Goal: Check status

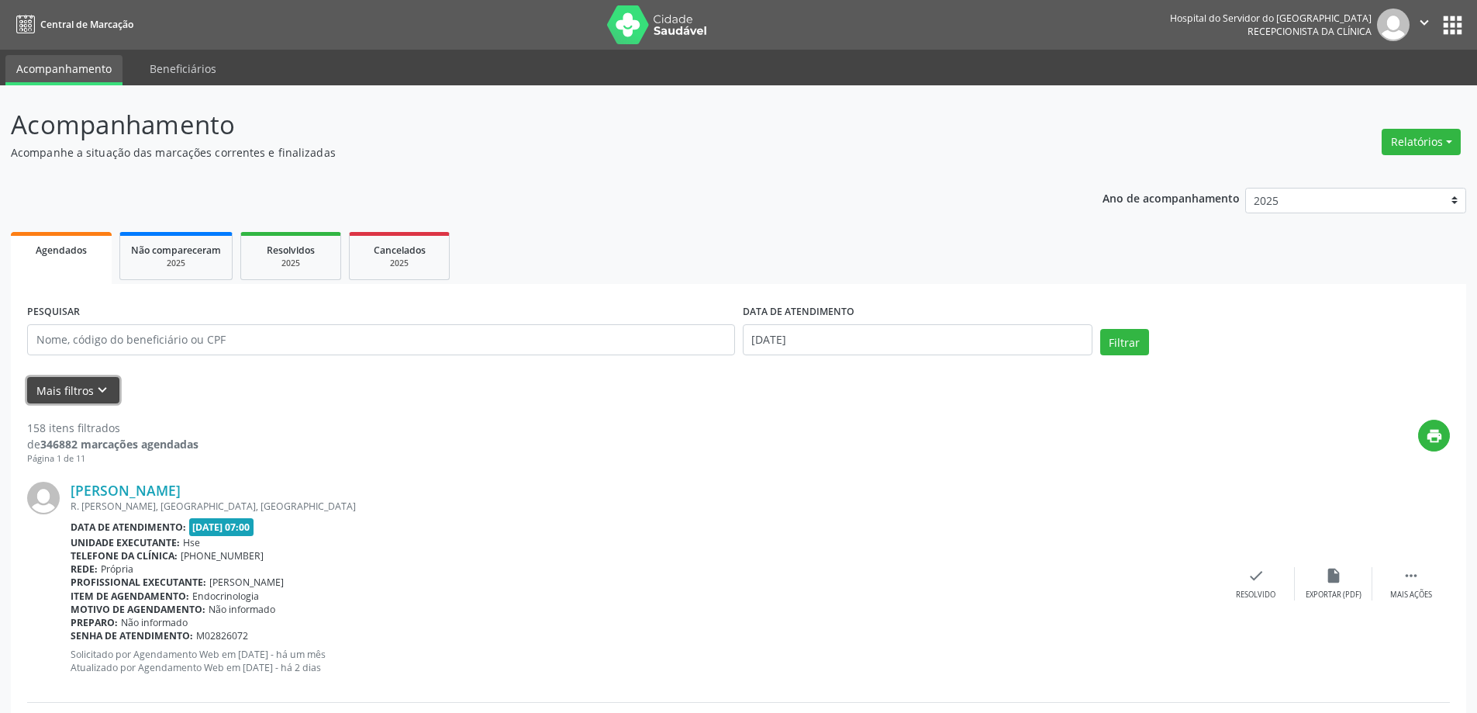
click at [81, 384] on button "Mais filtros keyboard_arrow_down" at bounding box center [73, 390] width 92 height 27
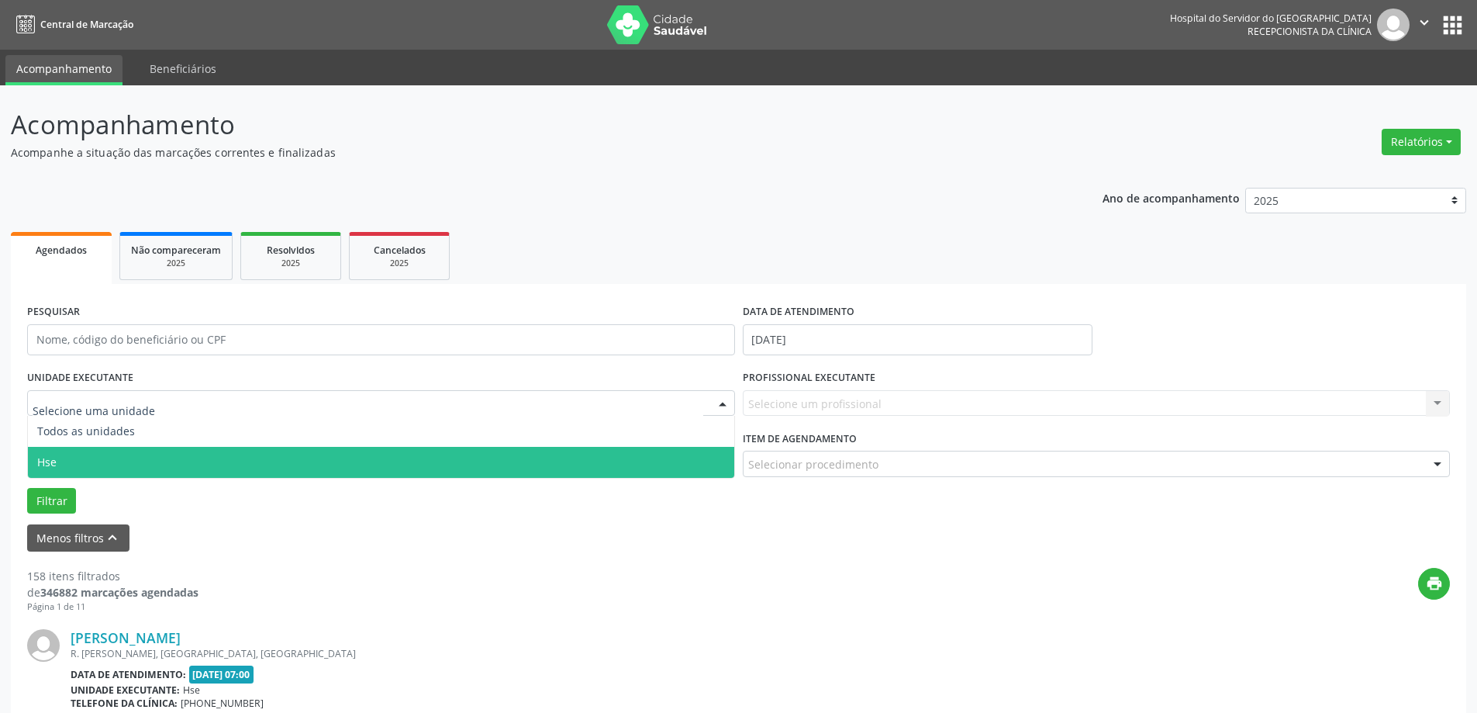
click at [57, 467] on span "Hse" at bounding box center [381, 462] width 706 height 31
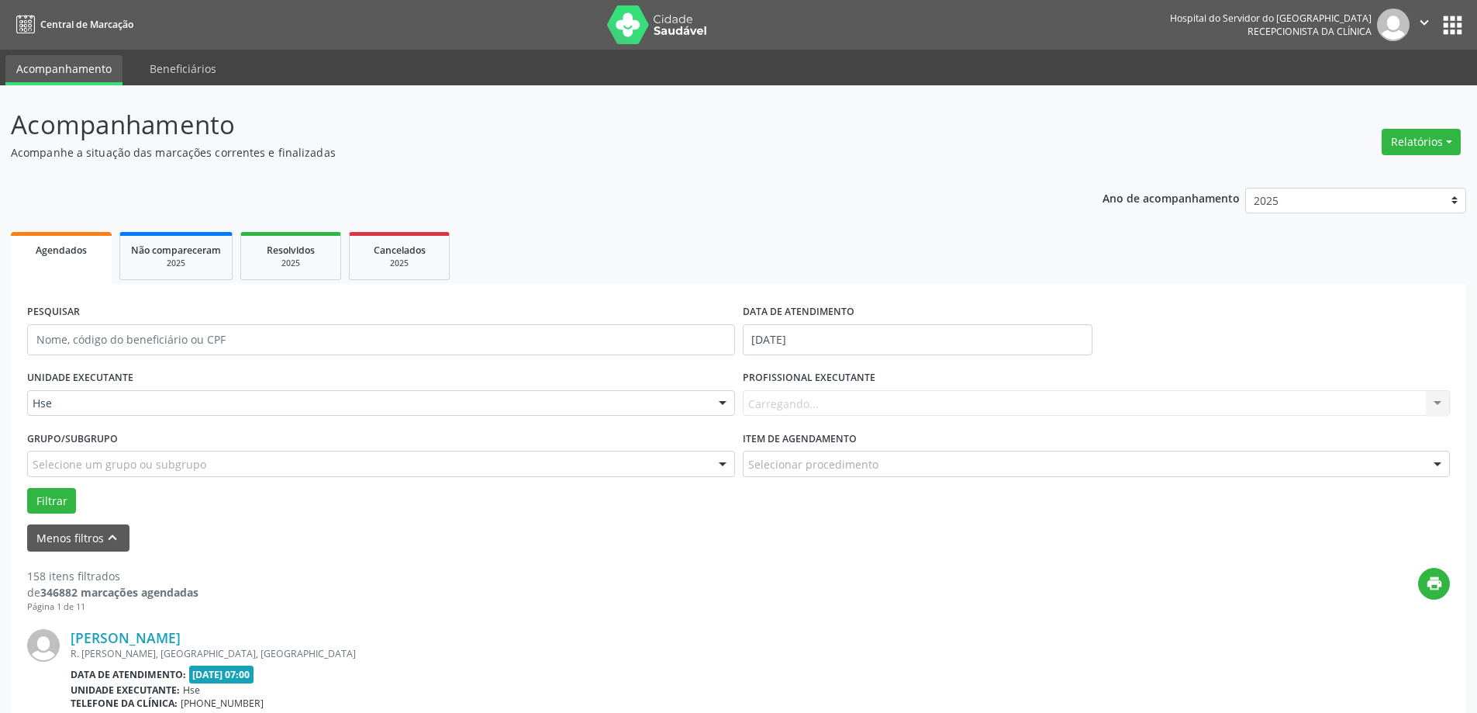
click at [815, 407] on div "Carregando... Nenhum resultado encontrado para: " " Não há nenhuma opção para s…" at bounding box center [1097, 403] width 708 height 26
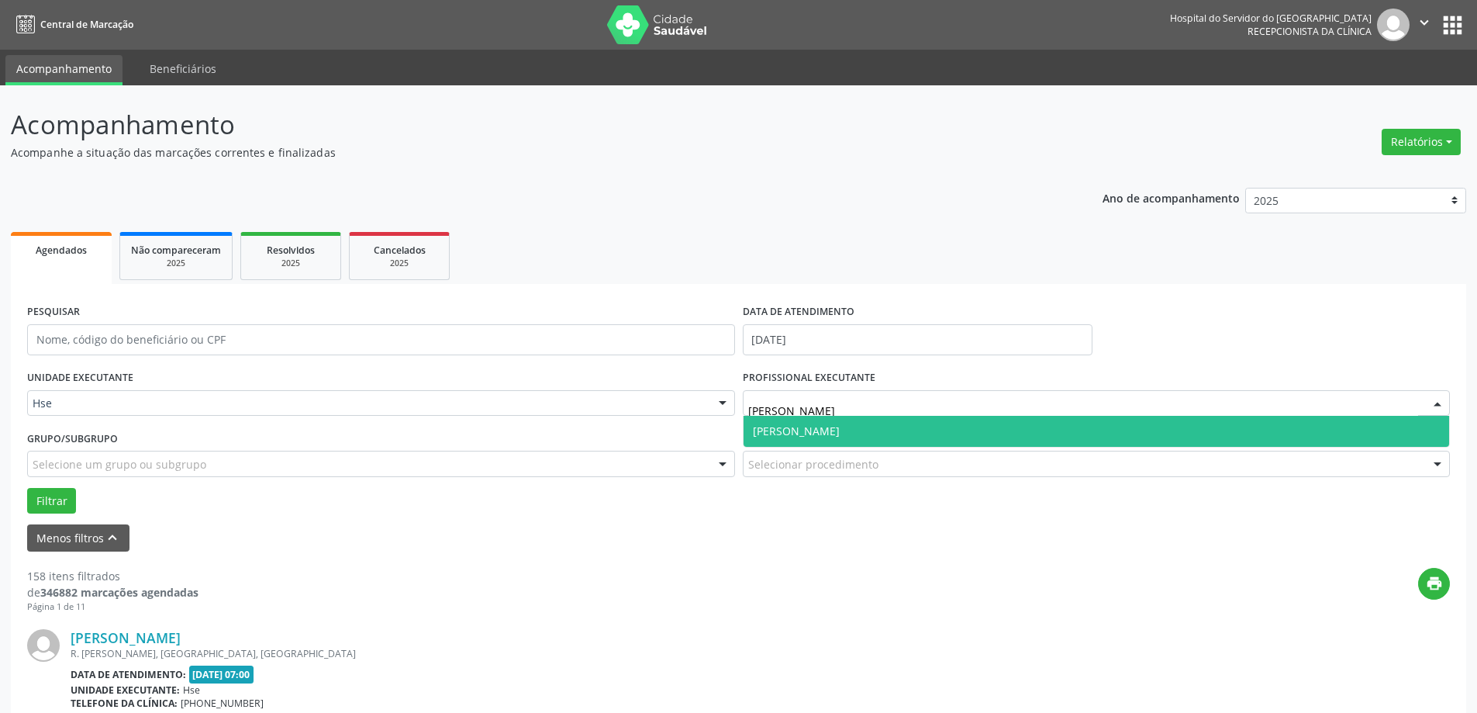
type input "[PERSON_NAME]"
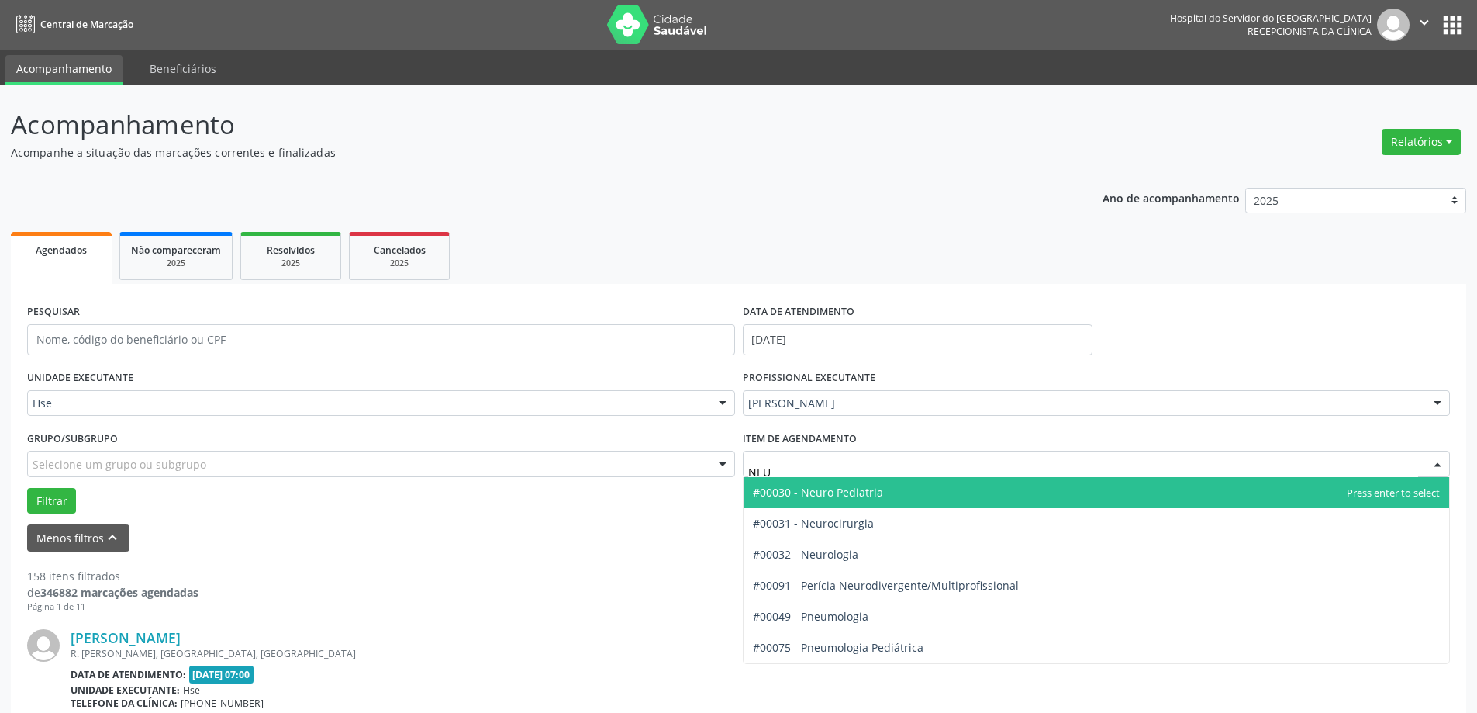
type input "NEUR"
click at [855, 483] on span "#00030 - Neuro Pediatria" at bounding box center [1097, 492] width 706 height 31
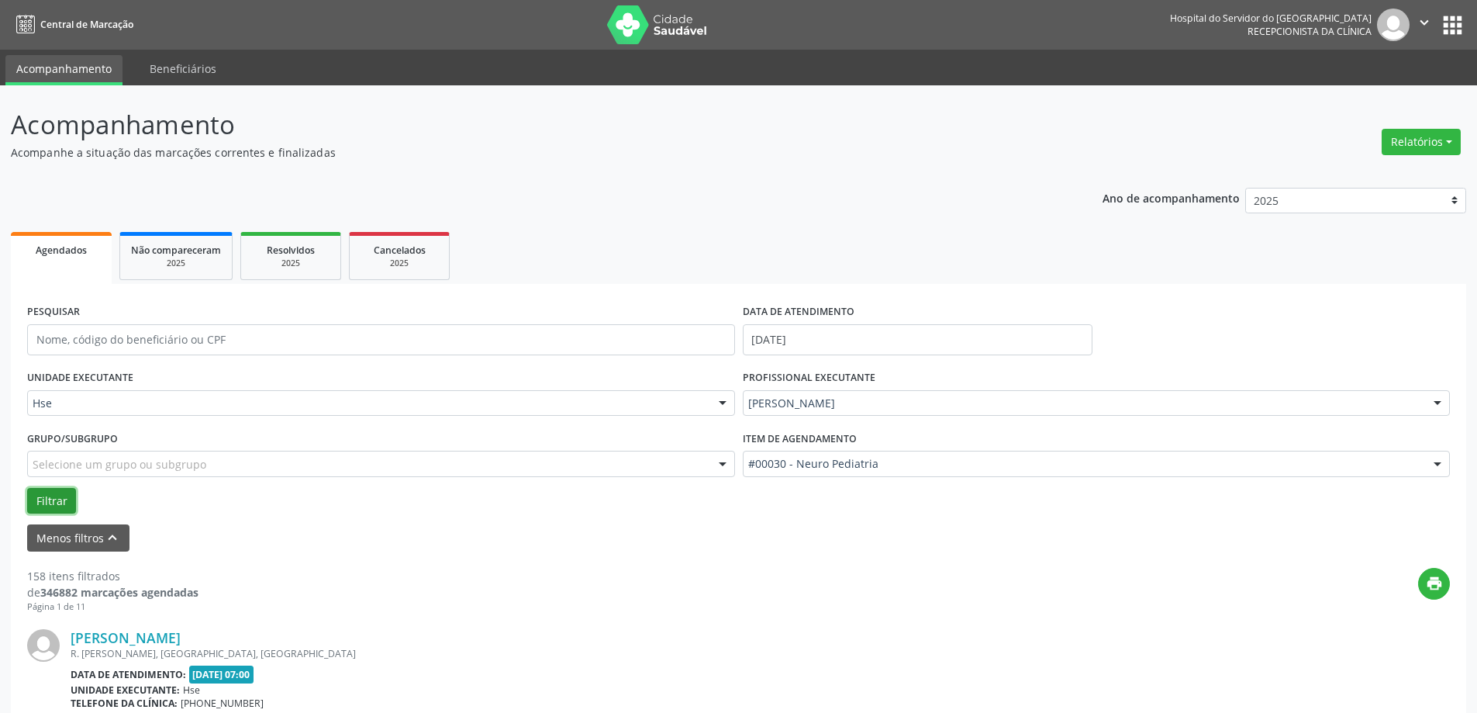
drag, startPoint x: 54, startPoint y: 495, endPoint x: 89, endPoint y: 484, distance: 37.3
click at [54, 496] on button "Filtrar" at bounding box center [51, 501] width 49 height 26
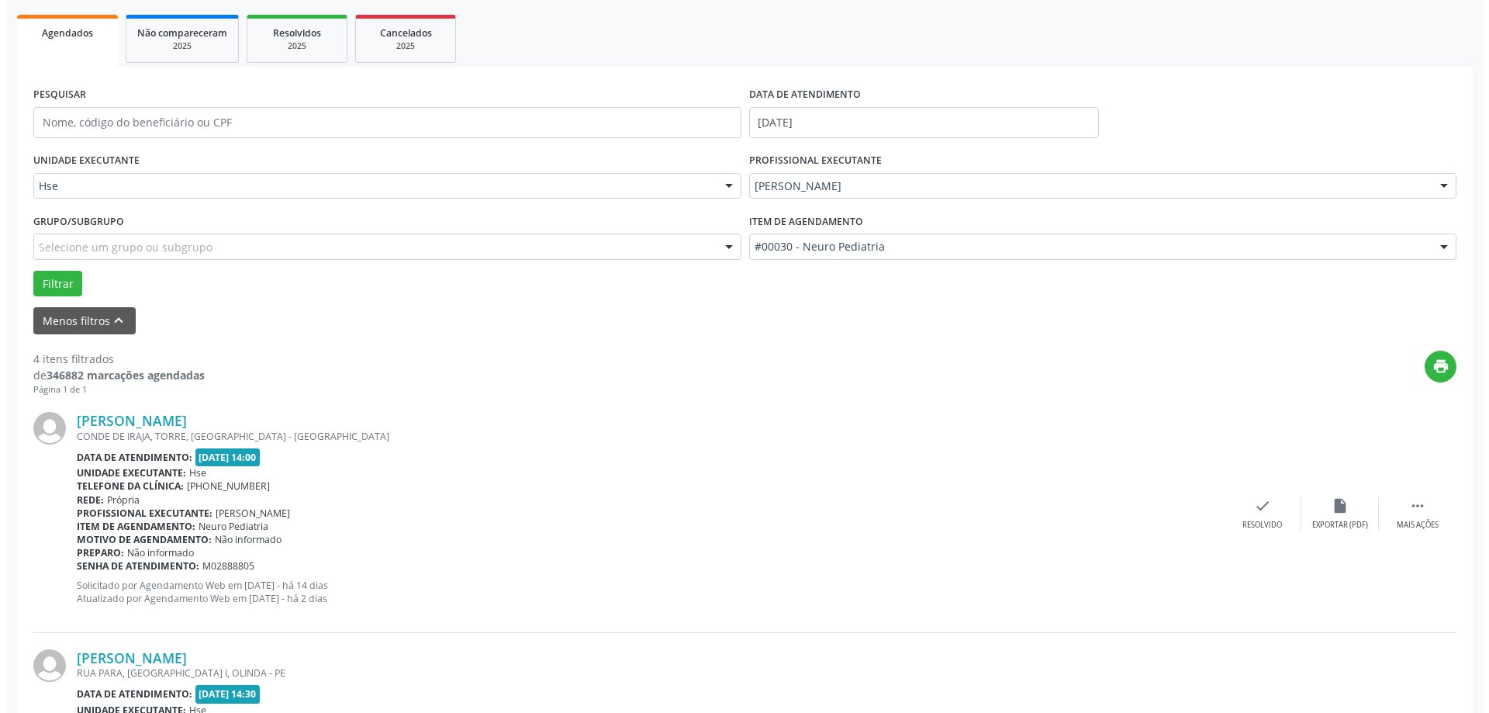
scroll to position [233, 0]
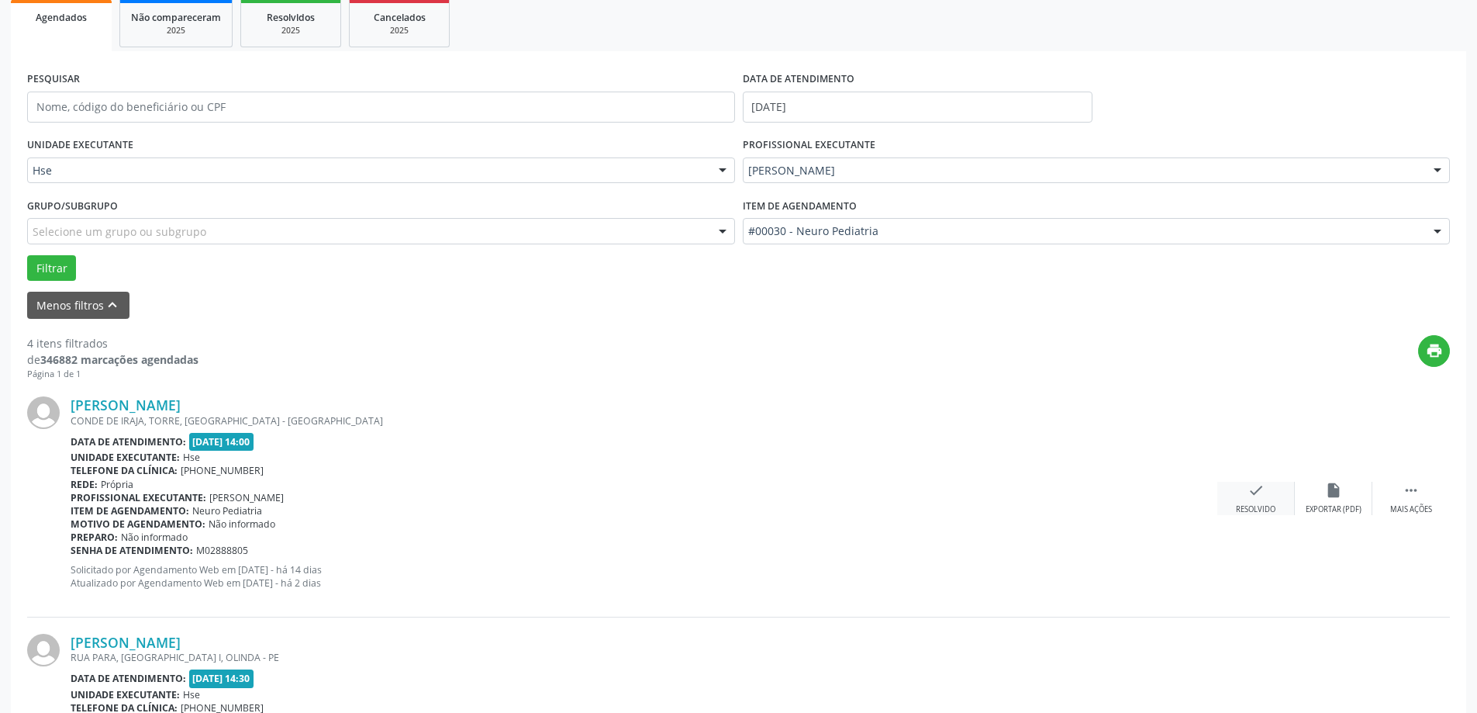
click at [1246, 489] on div "check Resolvido" at bounding box center [1256, 498] width 78 height 33
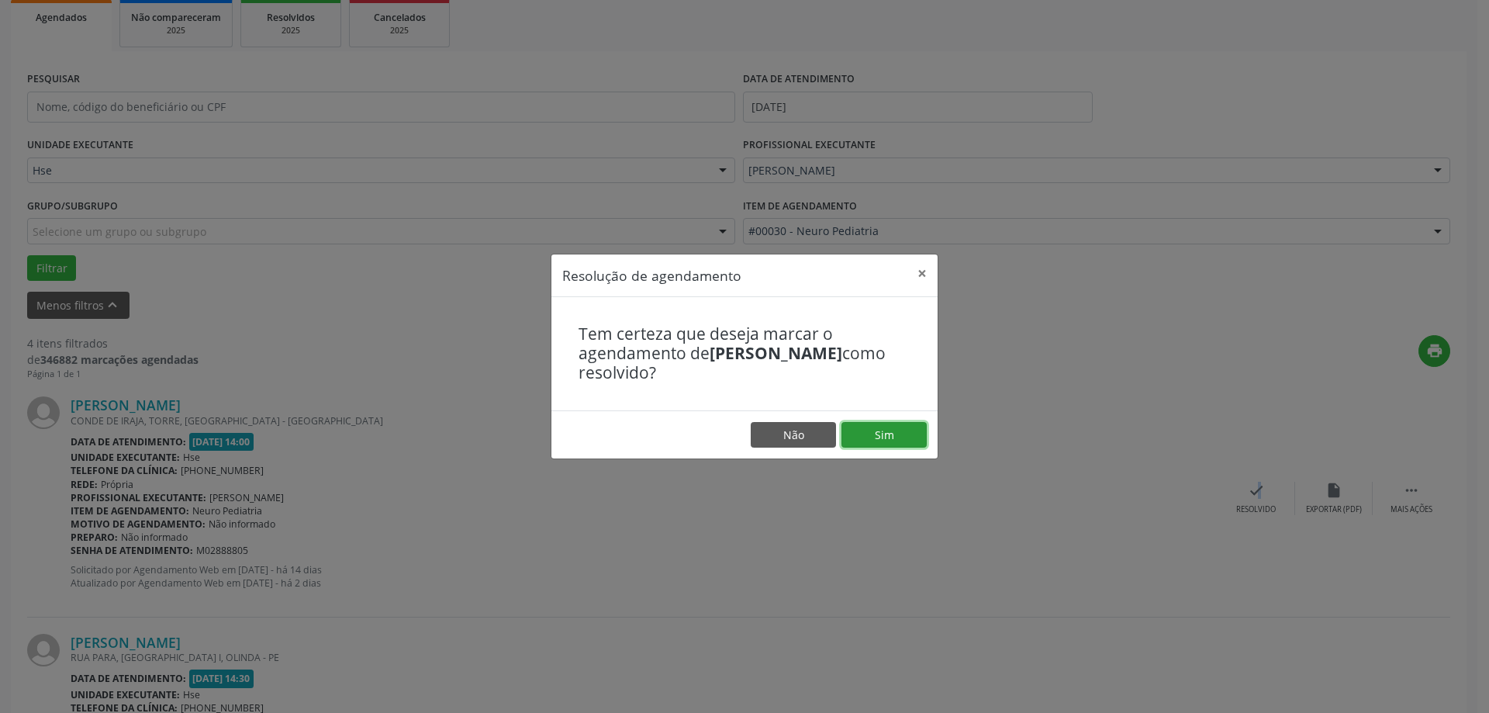
click at [908, 436] on button "Sim" at bounding box center [883, 435] width 85 height 26
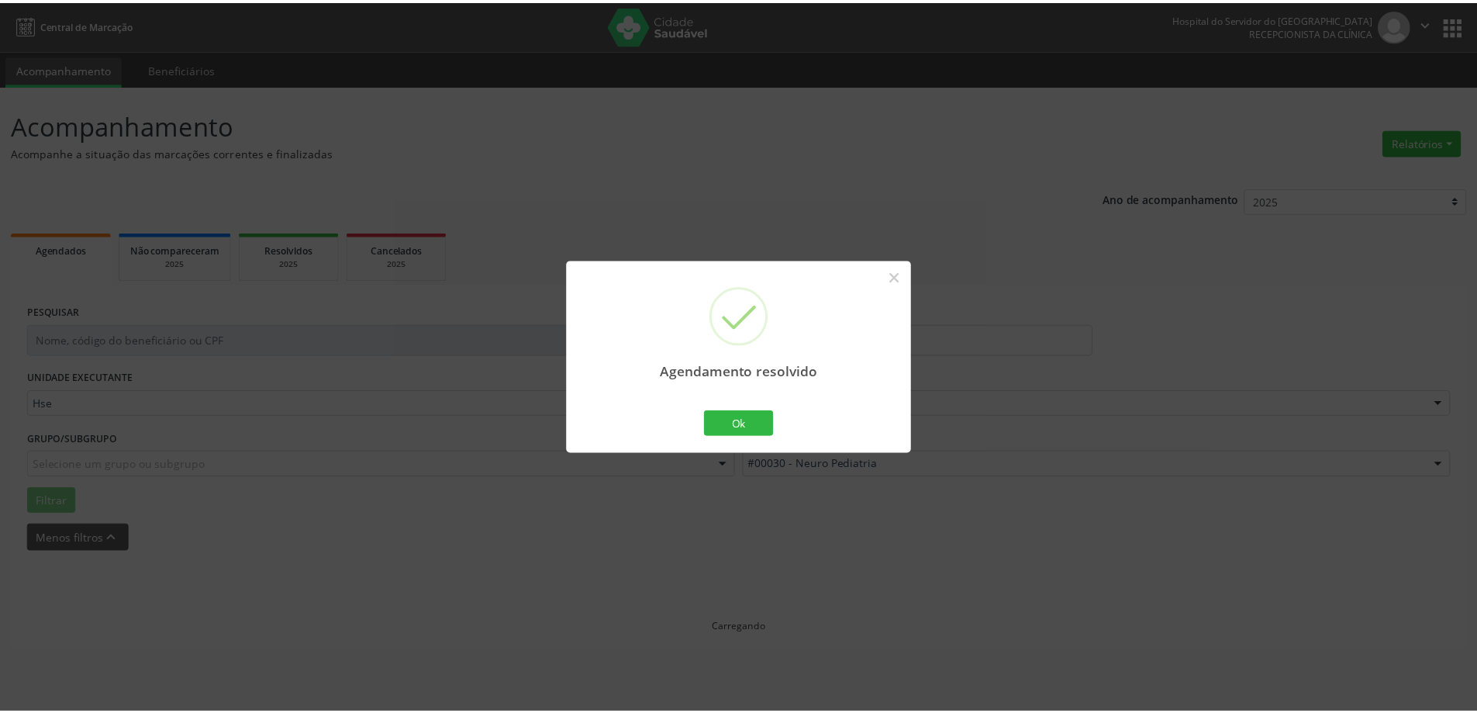
scroll to position [0, 0]
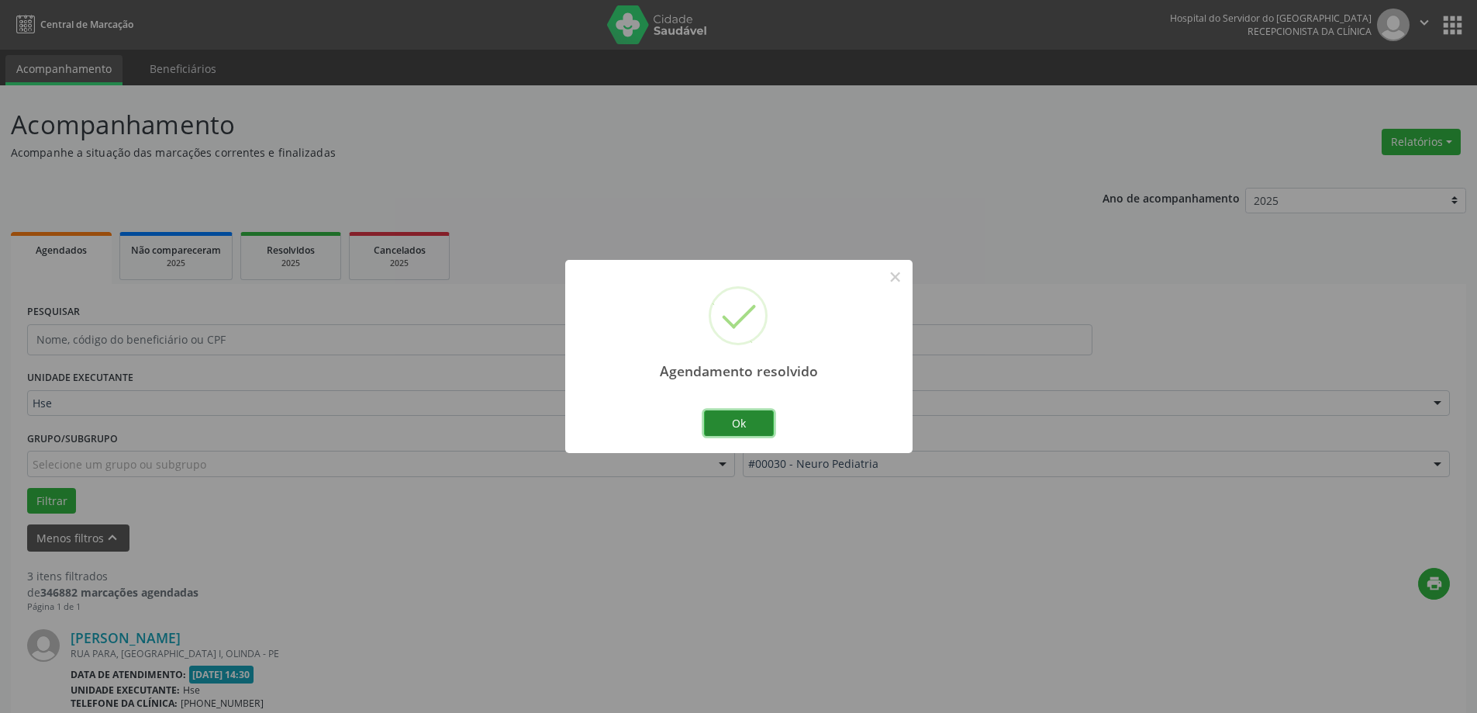
click at [723, 415] on button "Ok" at bounding box center [739, 423] width 70 height 26
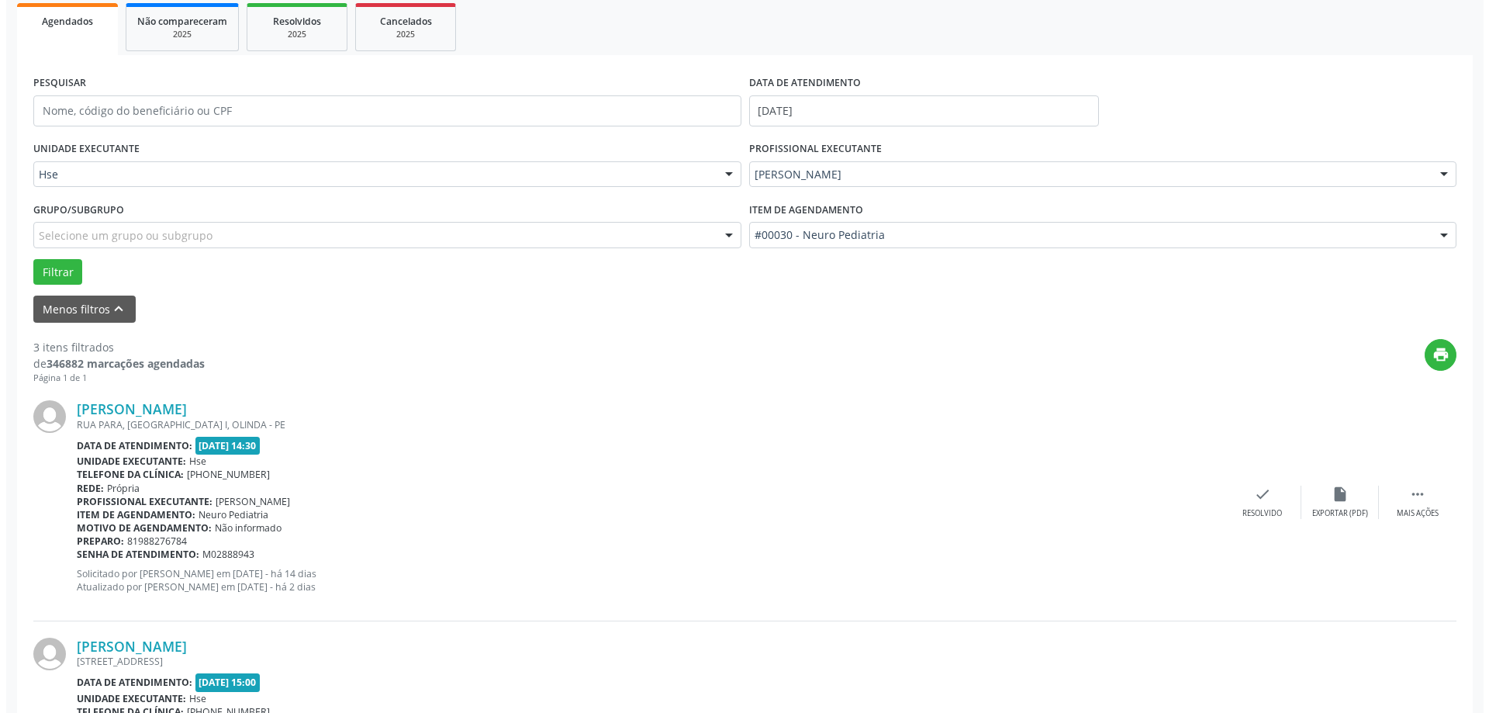
scroll to position [233, 0]
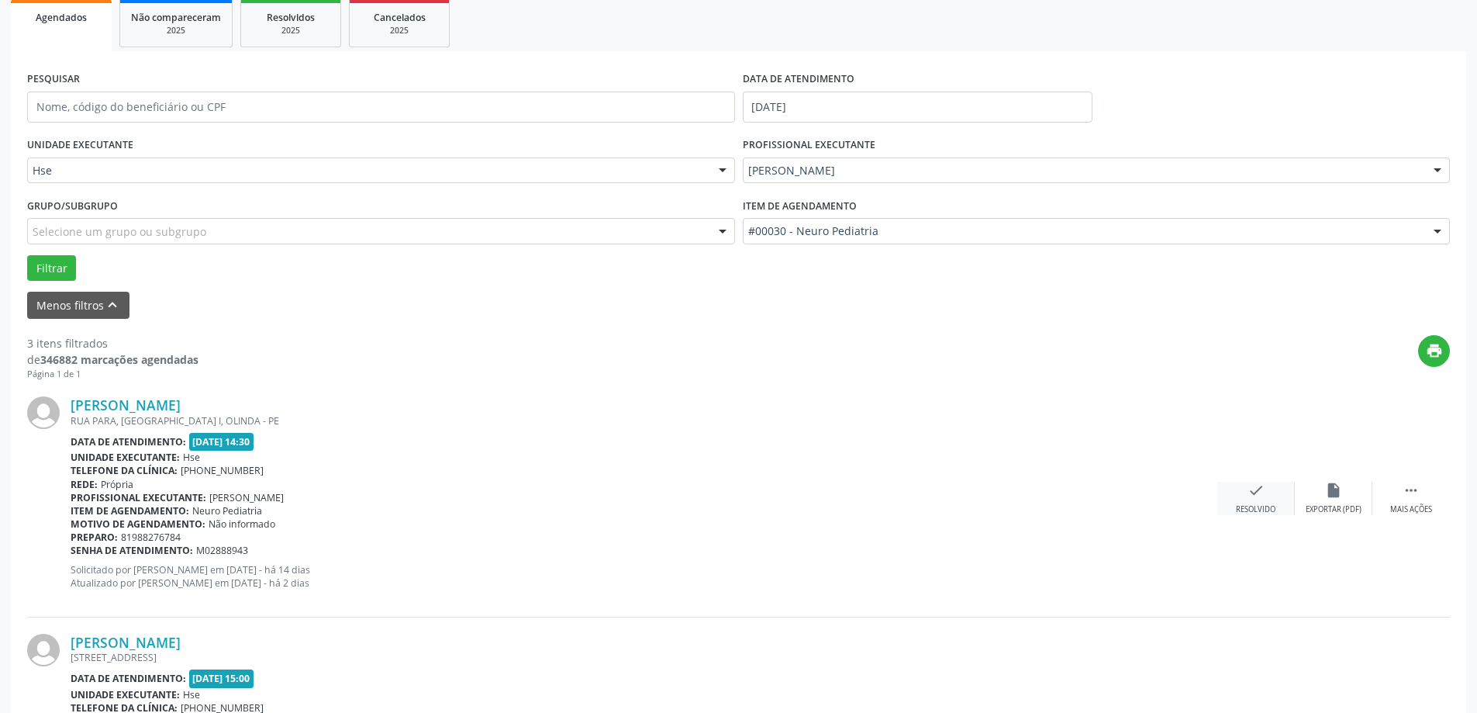
click at [1252, 495] on icon "check" at bounding box center [1256, 490] width 17 height 17
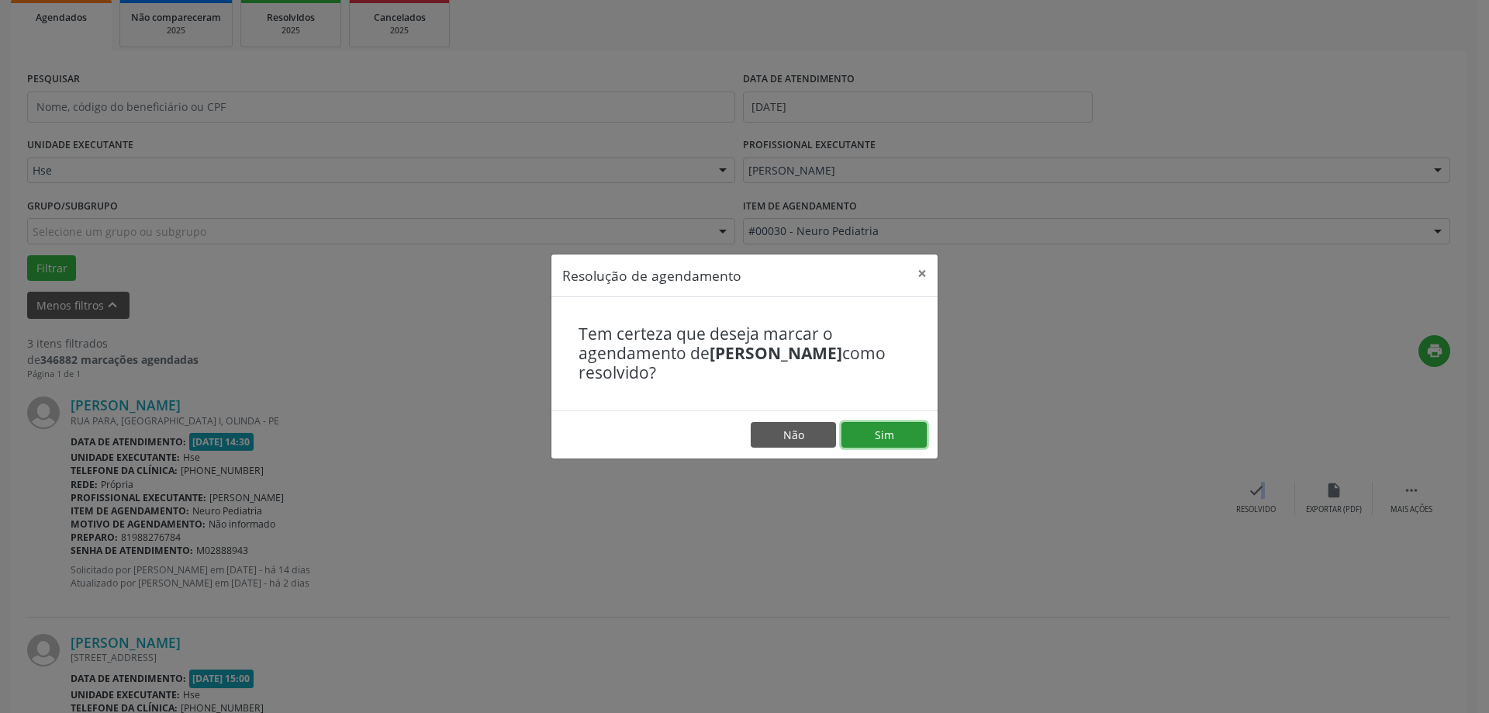
click at [889, 426] on button "Sim" at bounding box center [883, 435] width 85 height 26
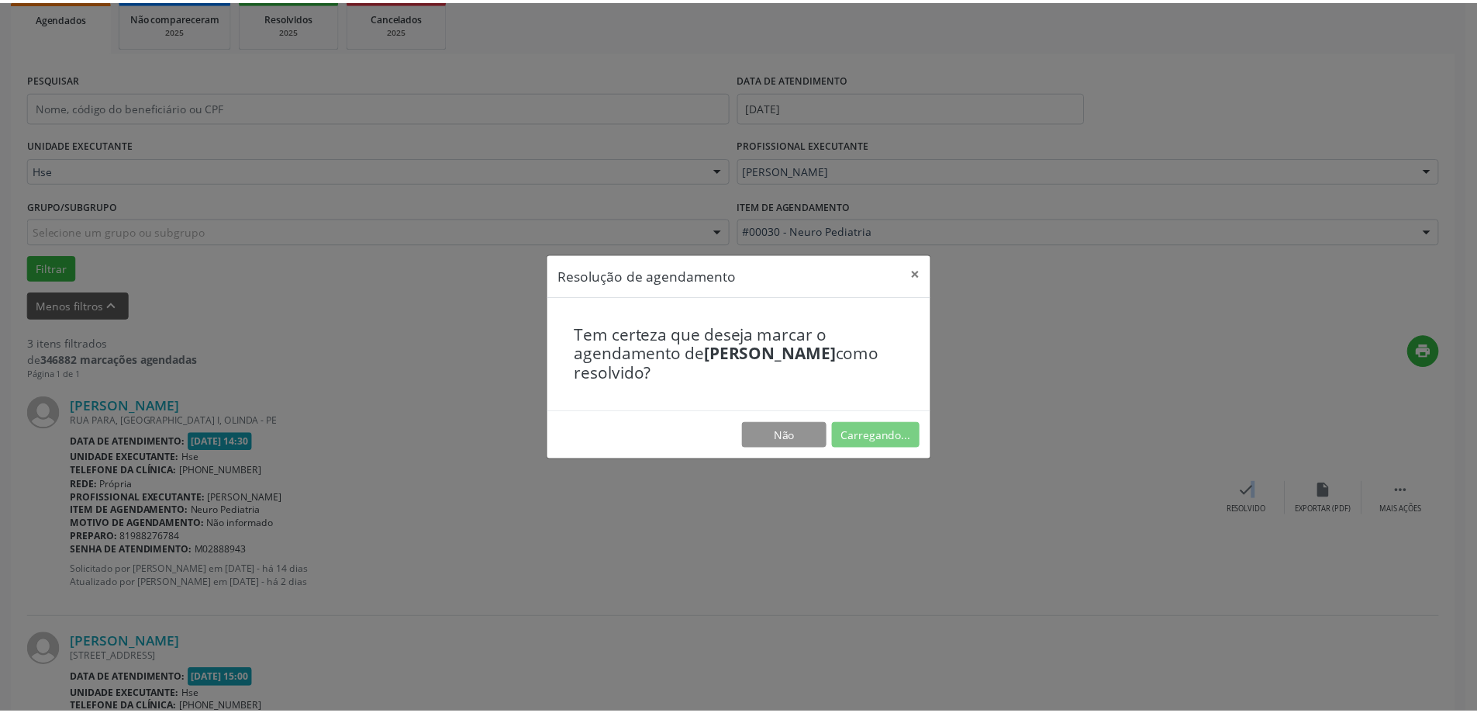
scroll to position [0, 0]
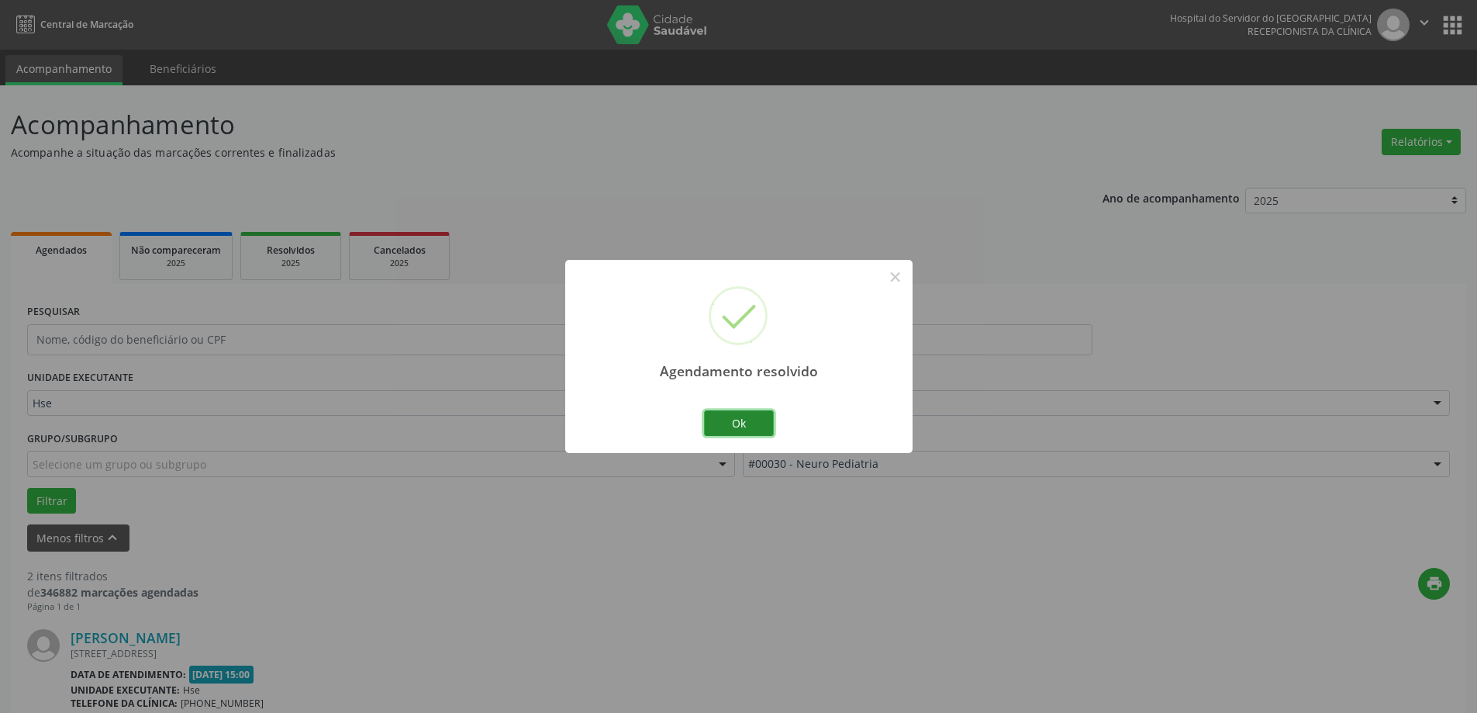
click at [747, 428] on button "Ok" at bounding box center [739, 423] width 70 height 26
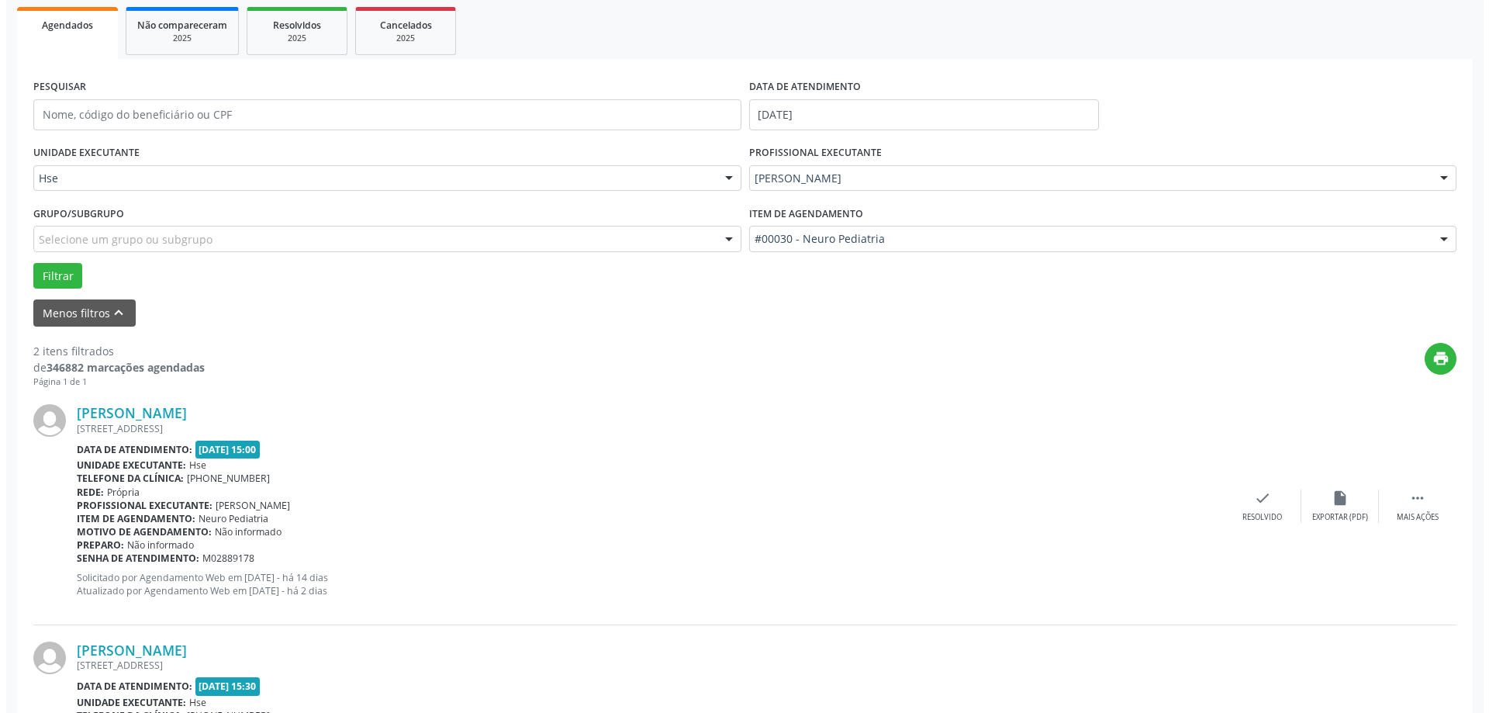
scroll to position [233, 0]
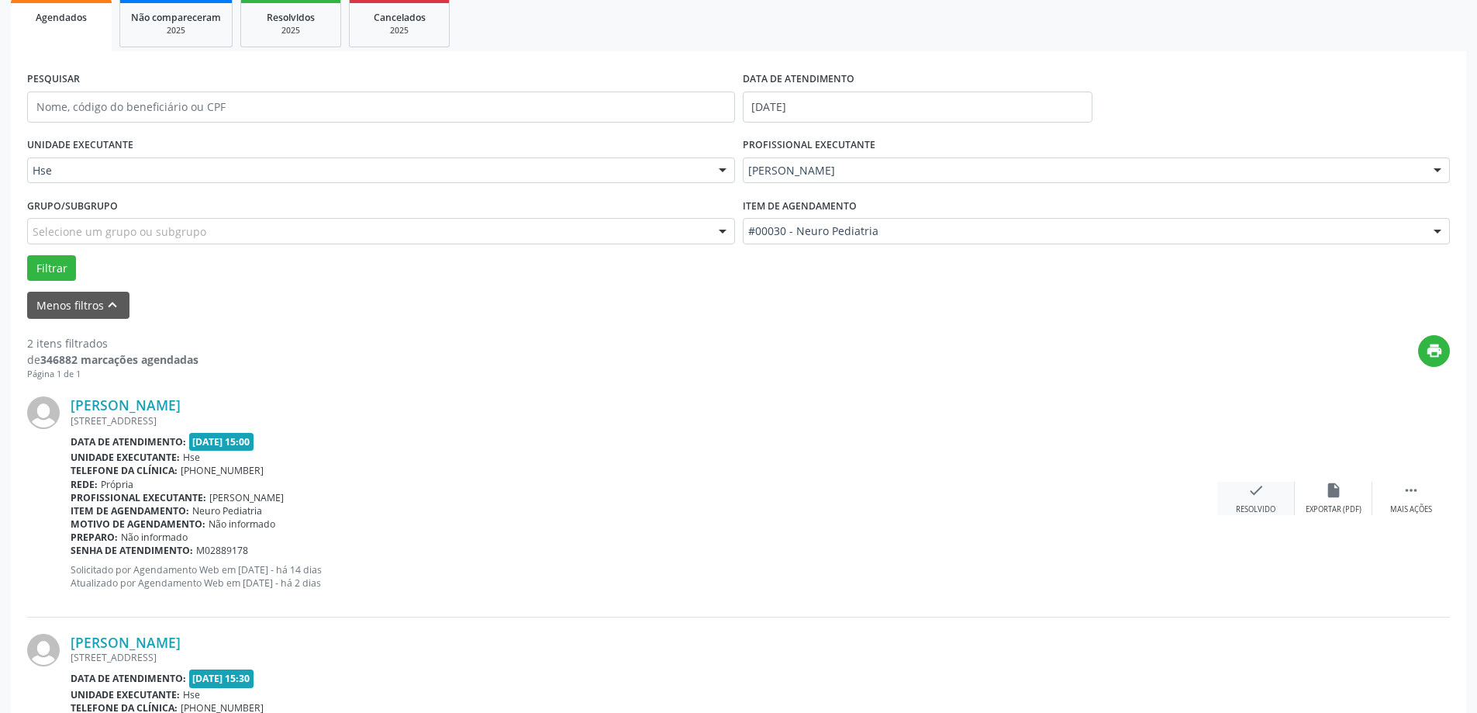
click at [1252, 505] on div "Resolvido" at bounding box center [1256, 509] width 40 height 11
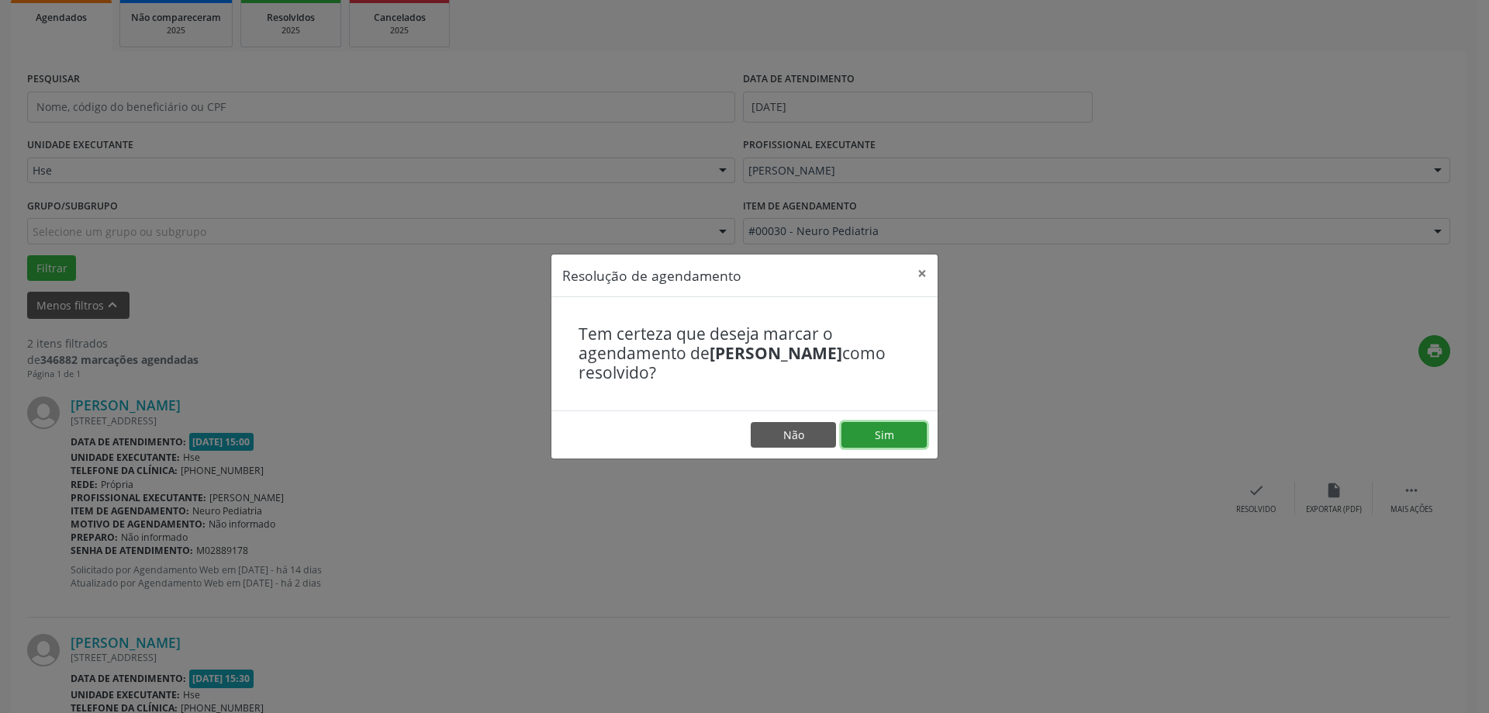
click at [903, 442] on button "Sim" at bounding box center [883, 435] width 85 height 26
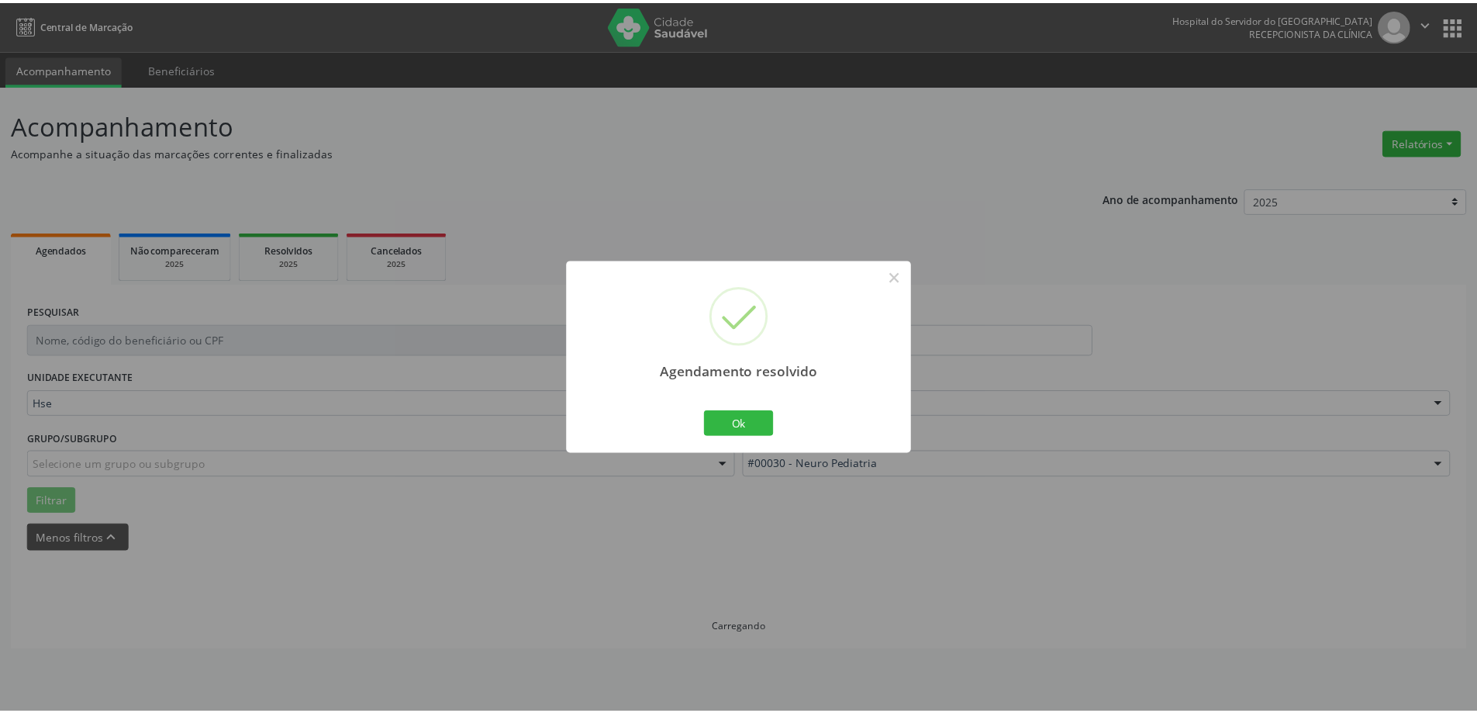
scroll to position [0, 0]
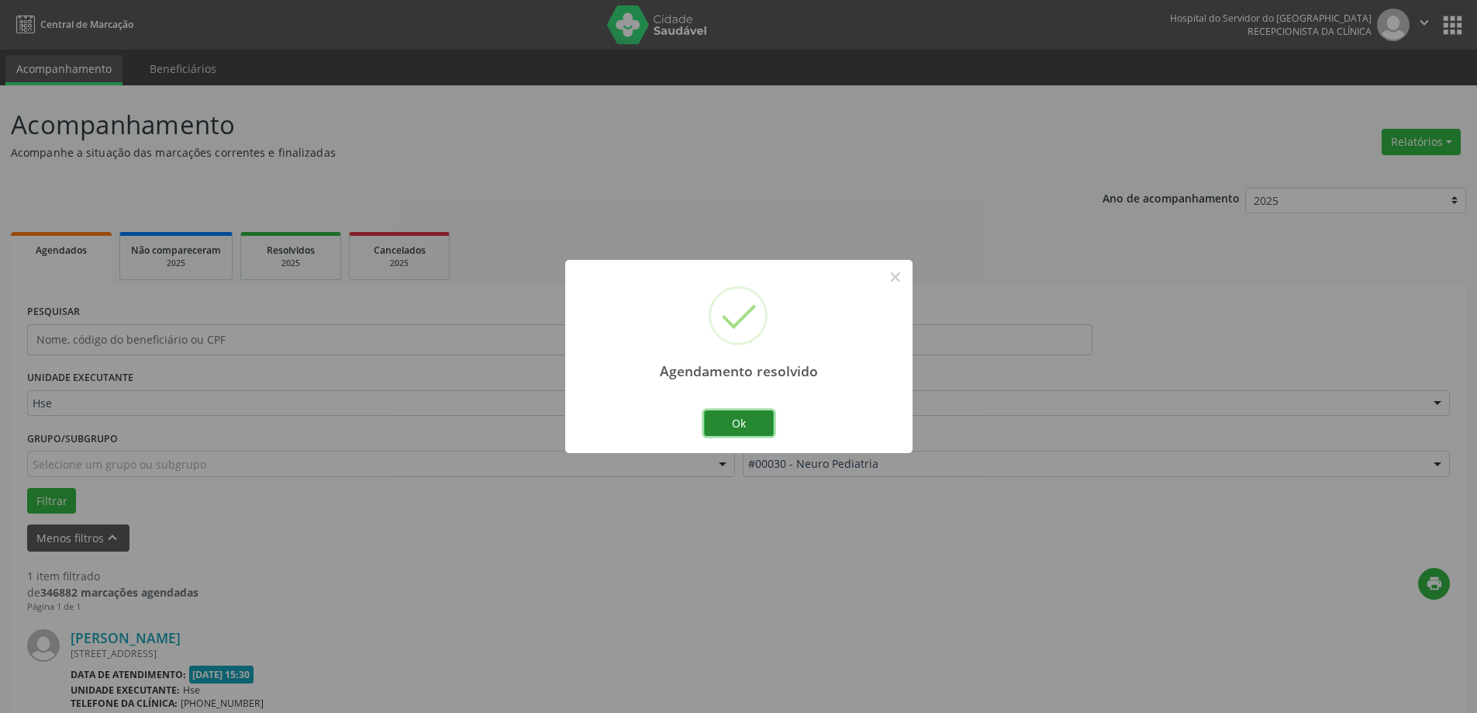
click at [755, 410] on button "Ok" at bounding box center [739, 423] width 70 height 26
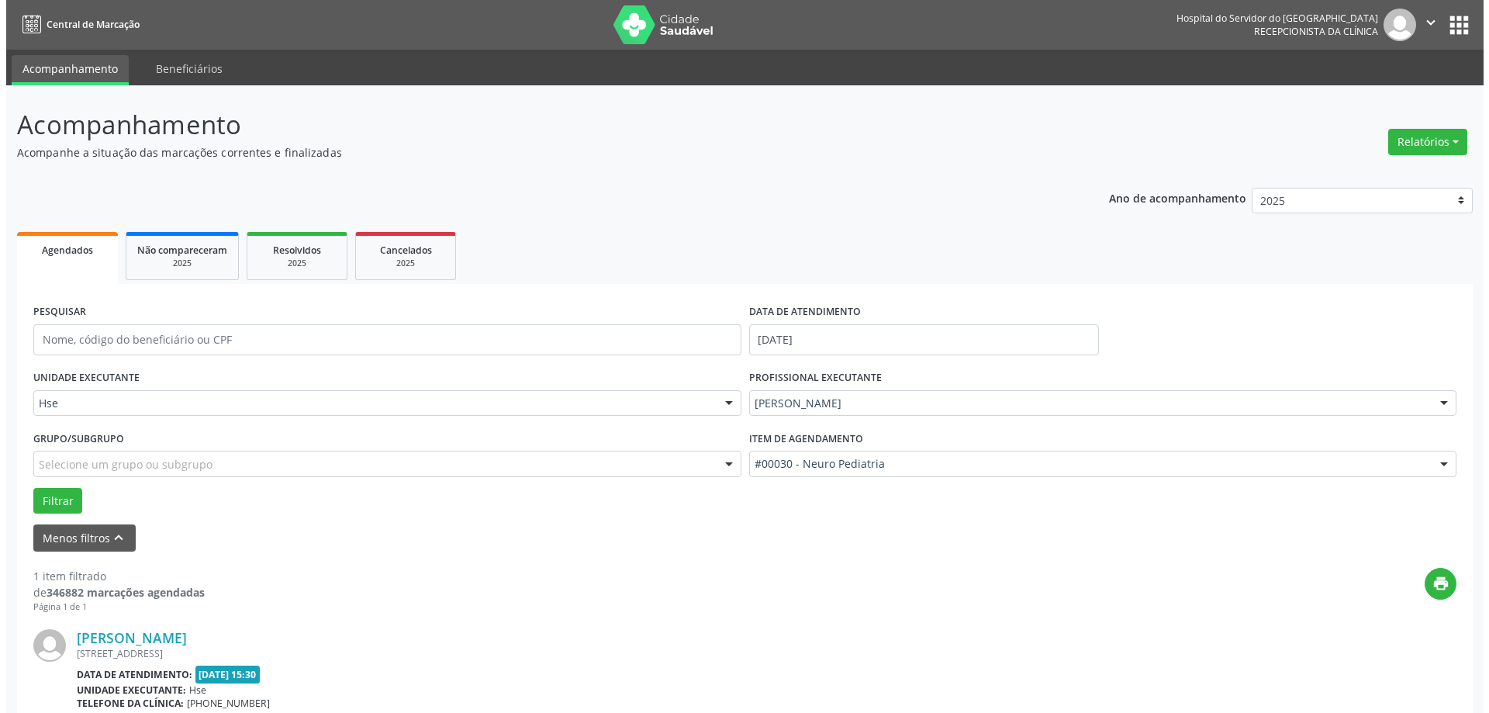
scroll to position [164, 0]
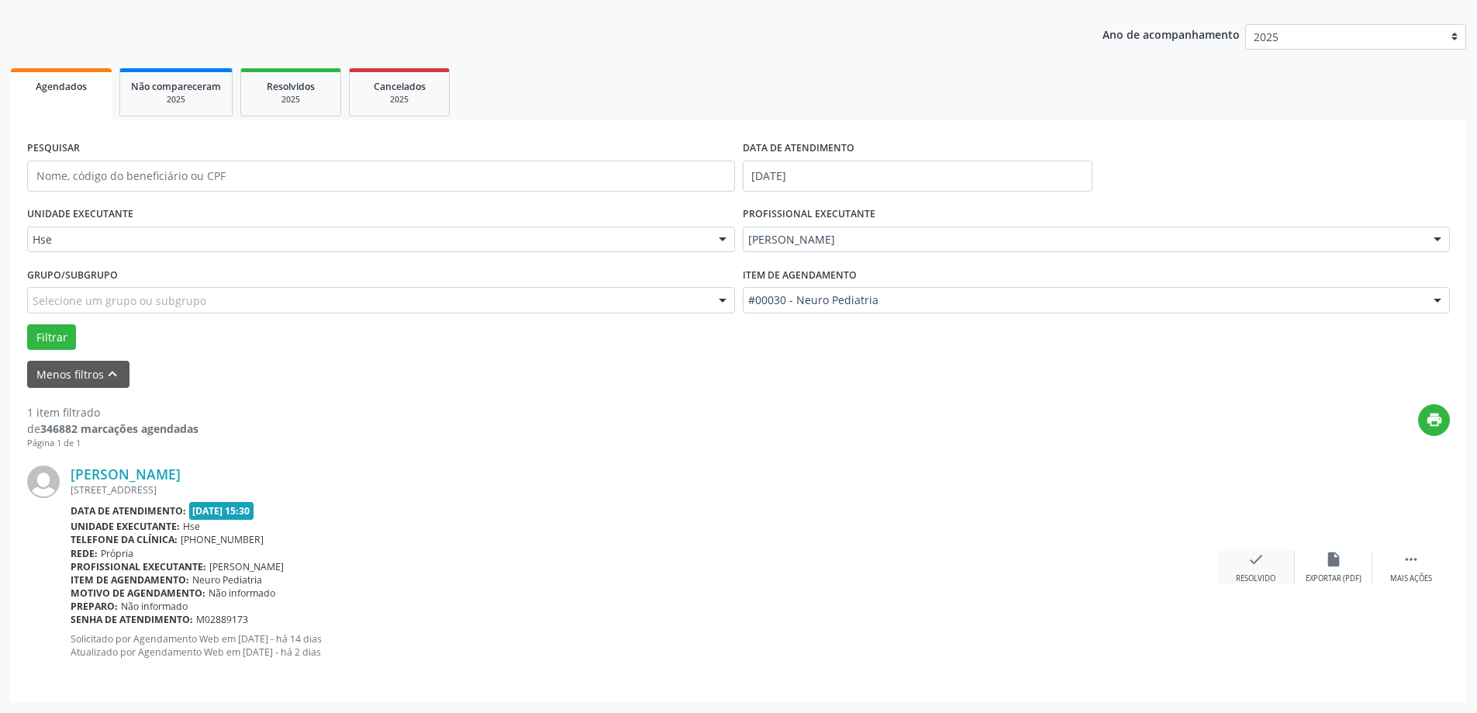
click at [1245, 557] on div "check Resolvido" at bounding box center [1256, 567] width 78 height 33
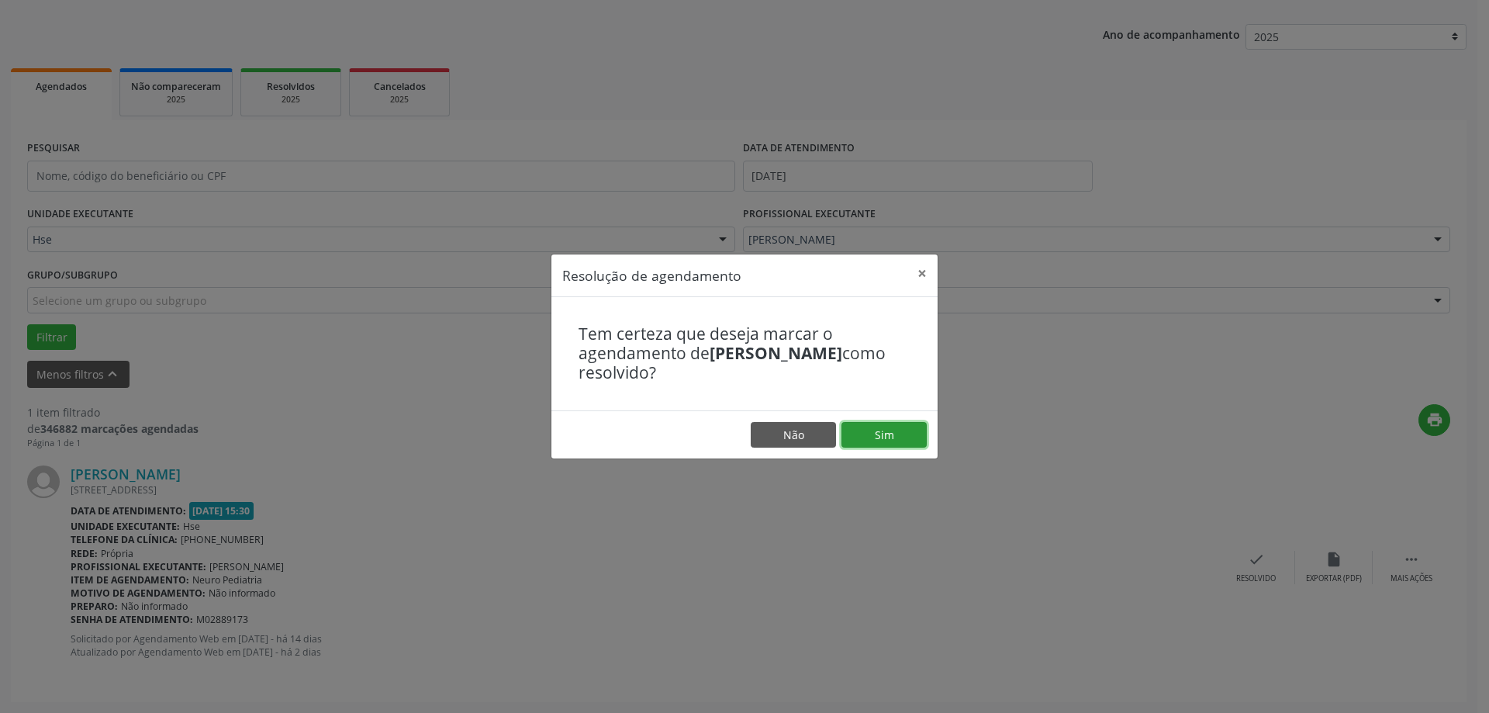
click at [895, 441] on button "Sim" at bounding box center [883, 435] width 85 height 26
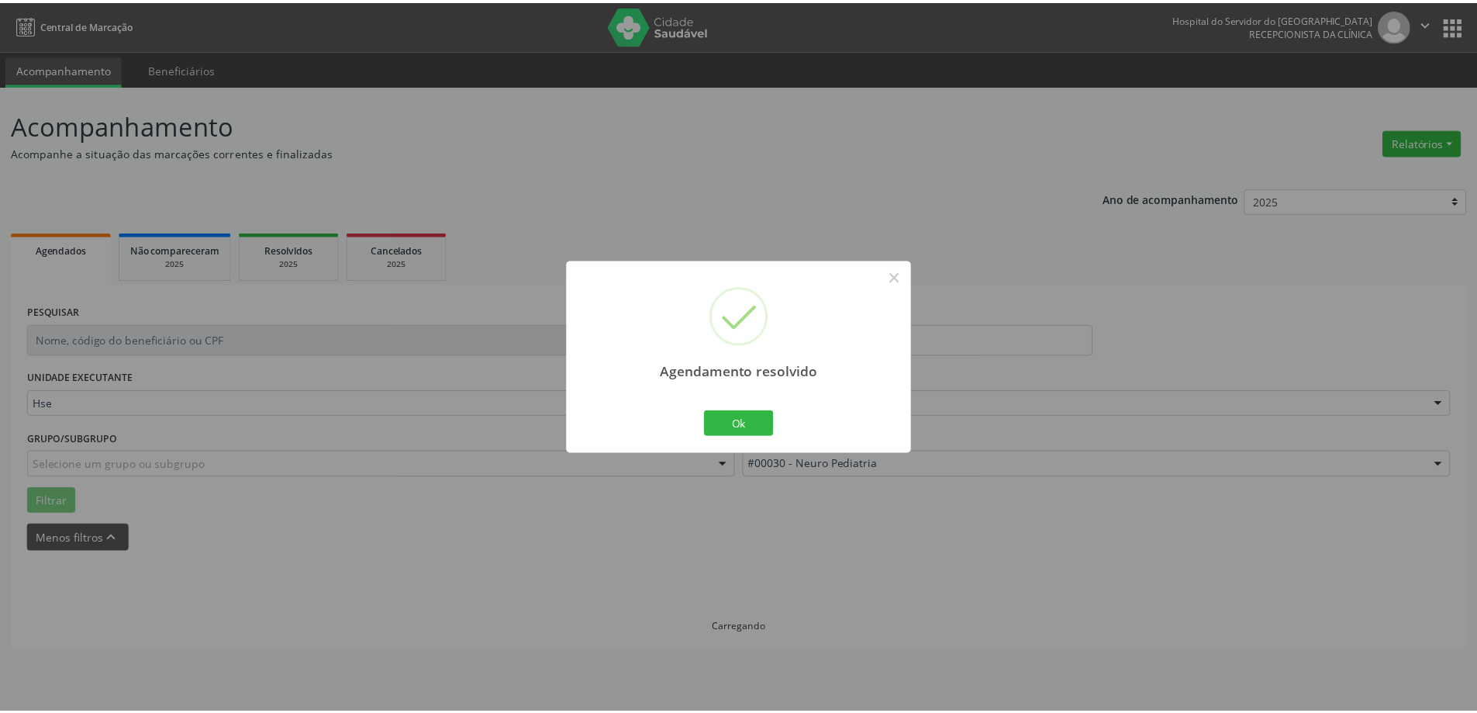
scroll to position [0, 0]
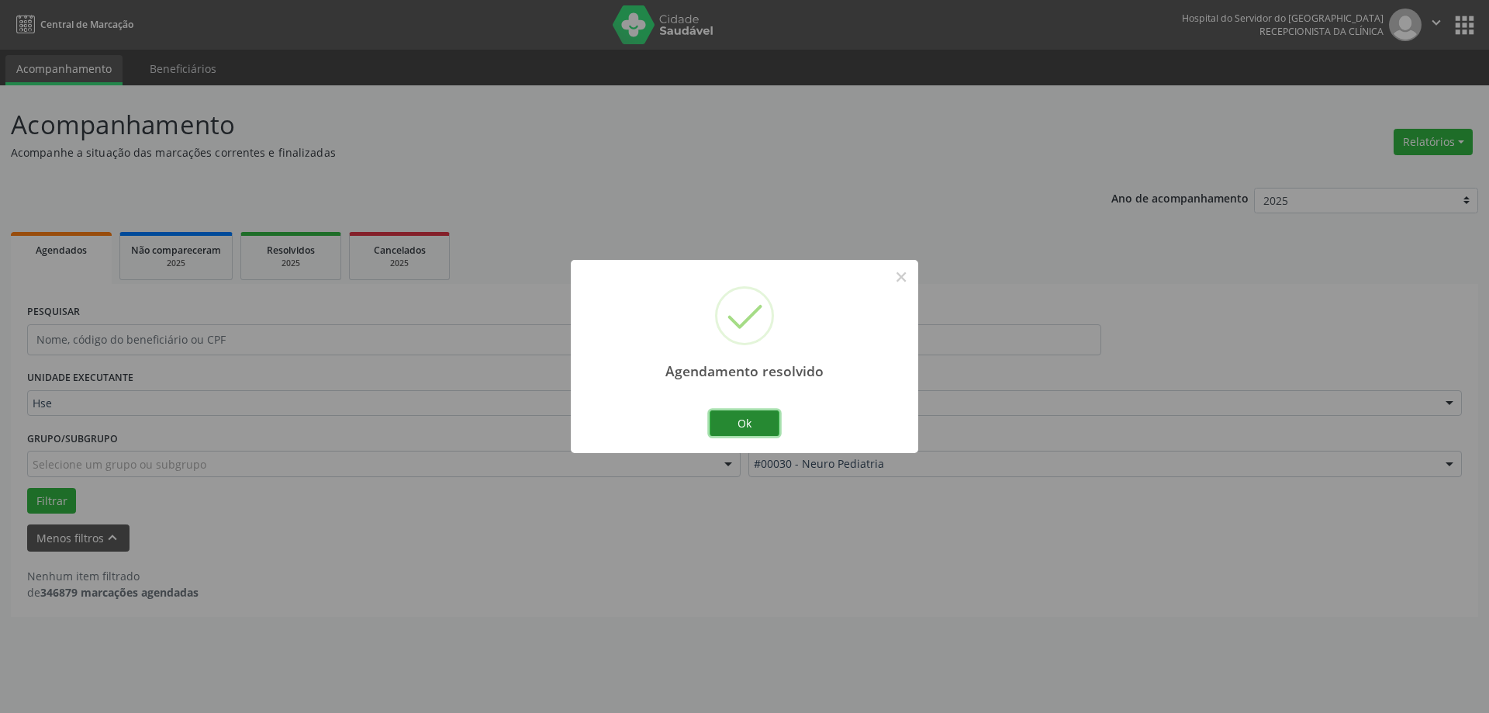
click at [754, 419] on button "Ok" at bounding box center [745, 423] width 70 height 26
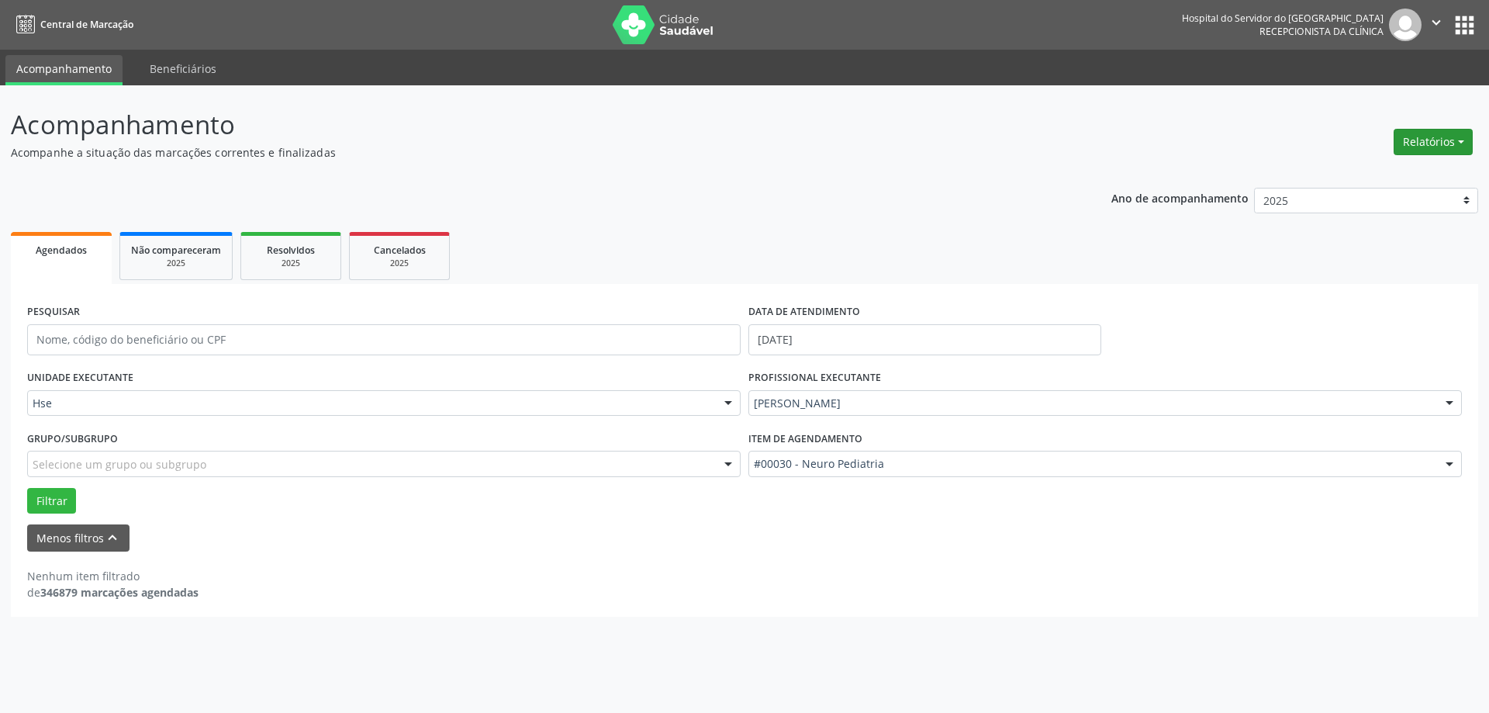
click at [1452, 140] on button "Relatórios" at bounding box center [1432, 142] width 79 height 26
click at [1387, 178] on link "Agendamentos" at bounding box center [1390, 175] width 167 height 22
select select "8"
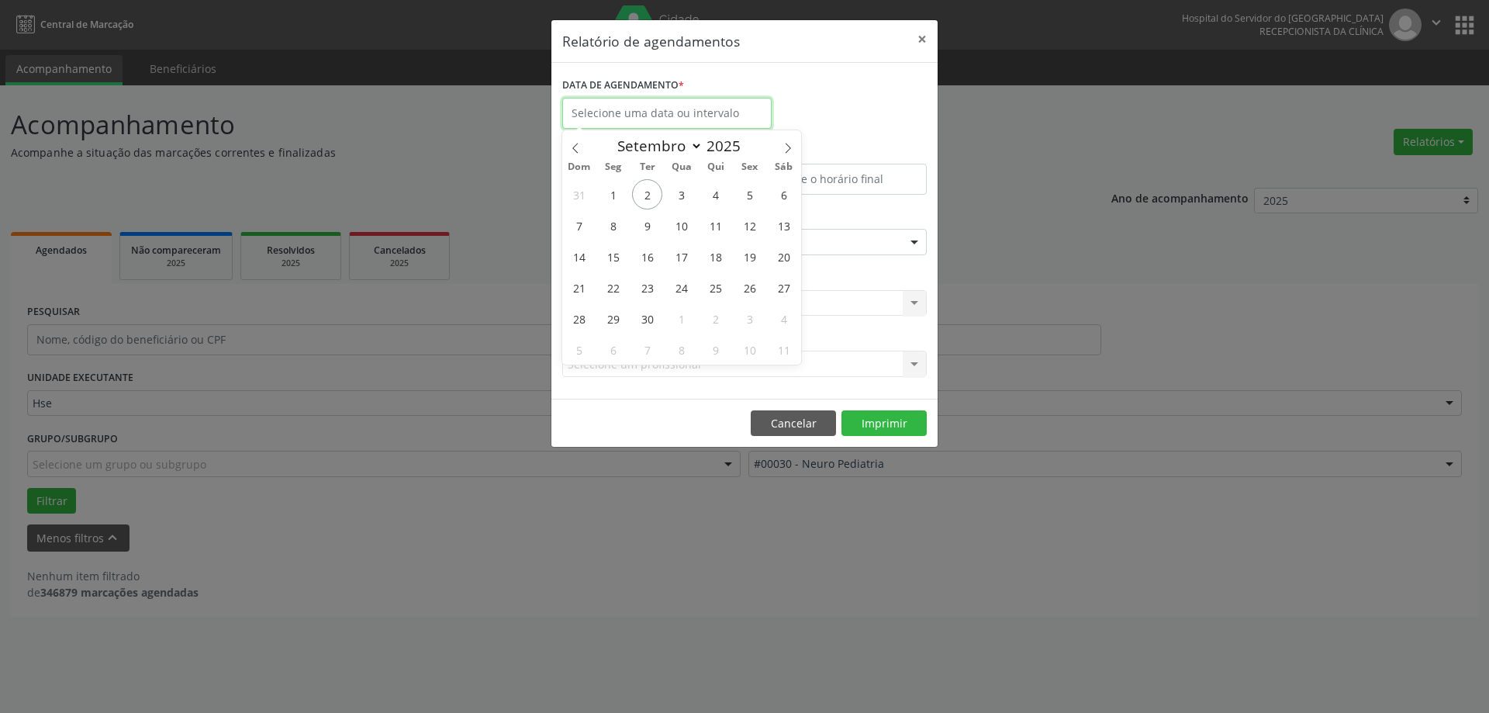
click at [679, 112] on input "text" at bounding box center [666, 113] width 209 height 31
click at [677, 195] on span "3" at bounding box center [681, 194] width 30 height 30
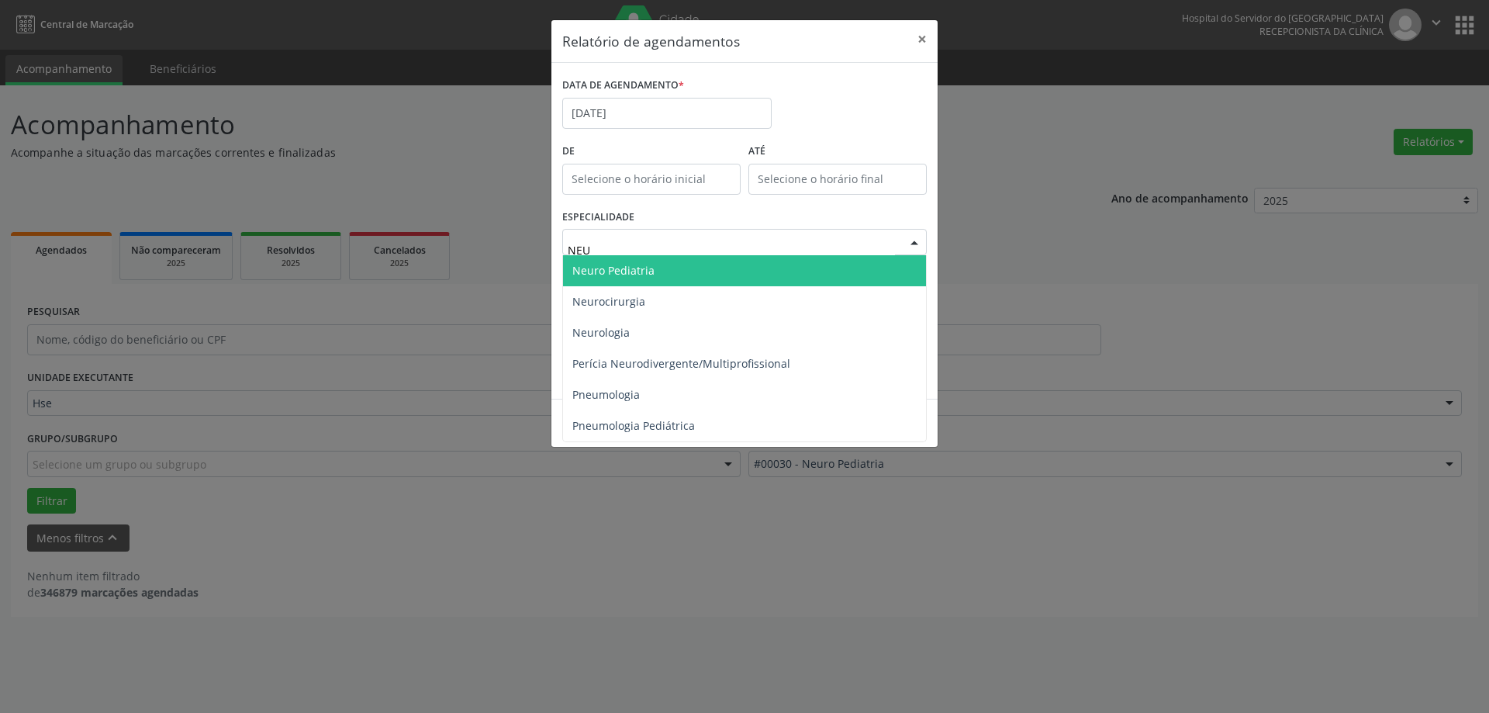
click at [656, 271] on span "Neuro Pediatria" at bounding box center [744, 270] width 363 height 31
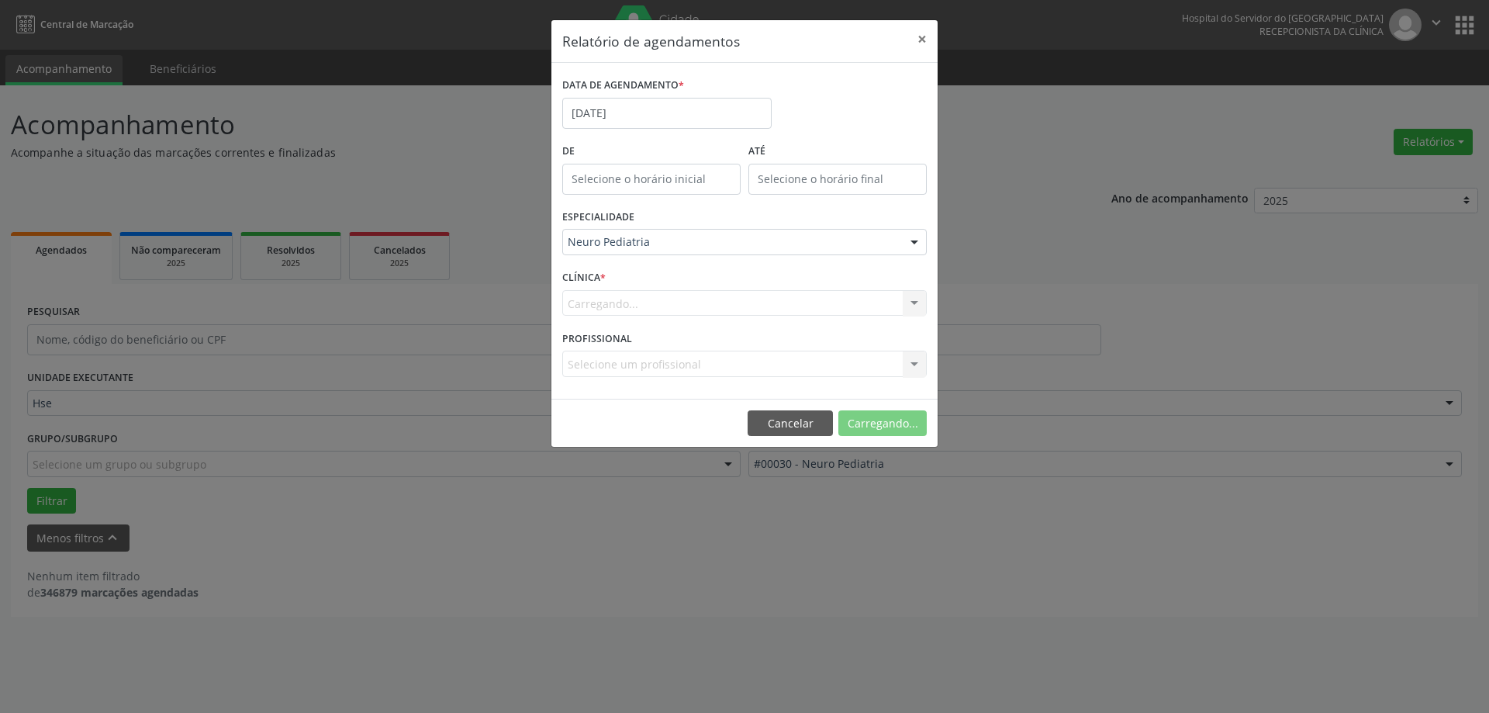
click at [608, 302] on div "Carregando... Nenhum resultado encontrado para: " " Não há nenhuma opção para s…" at bounding box center [744, 303] width 364 height 26
click at [885, 423] on button "Imprimir" at bounding box center [883, 423] width 85 height 26
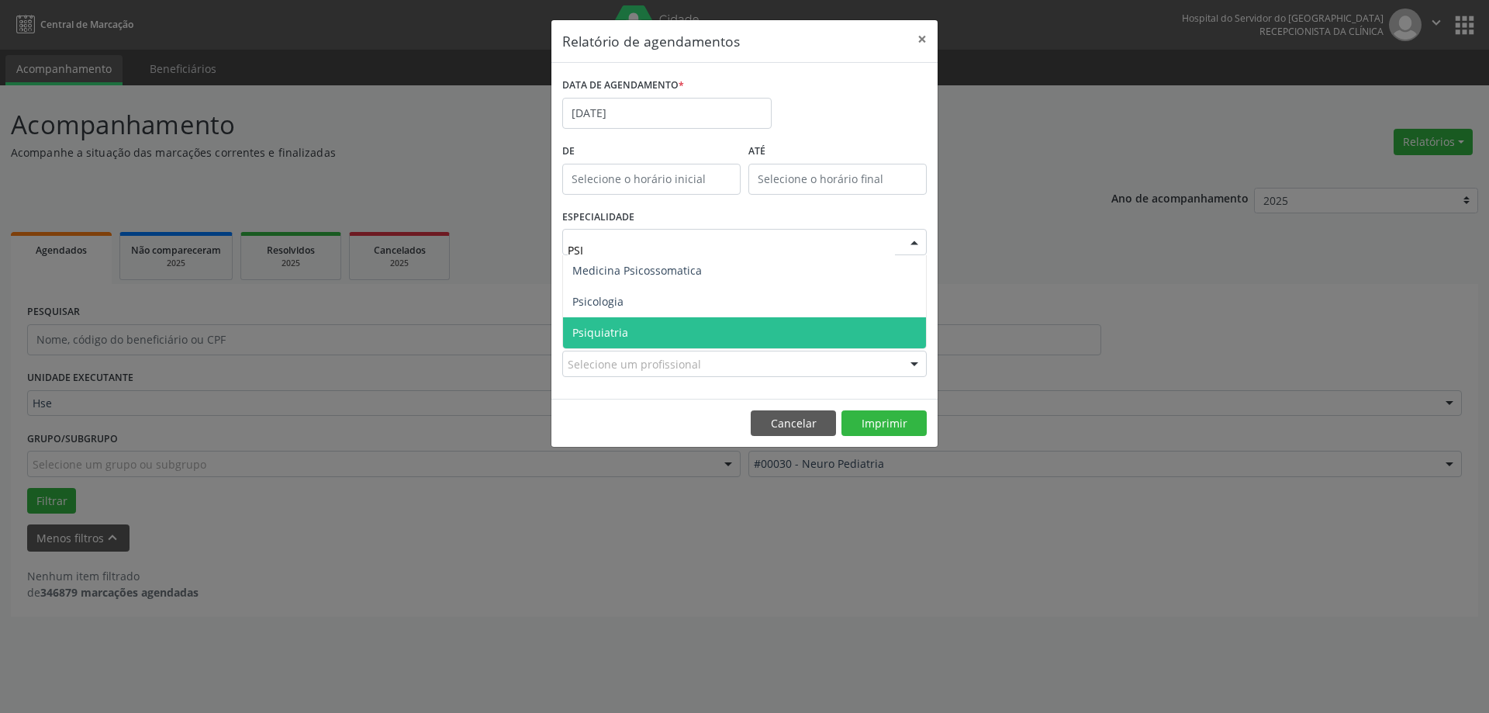
click at [607, 337] on span "Psiquiatria" at bounding box center [600, 332] width 56 height 15
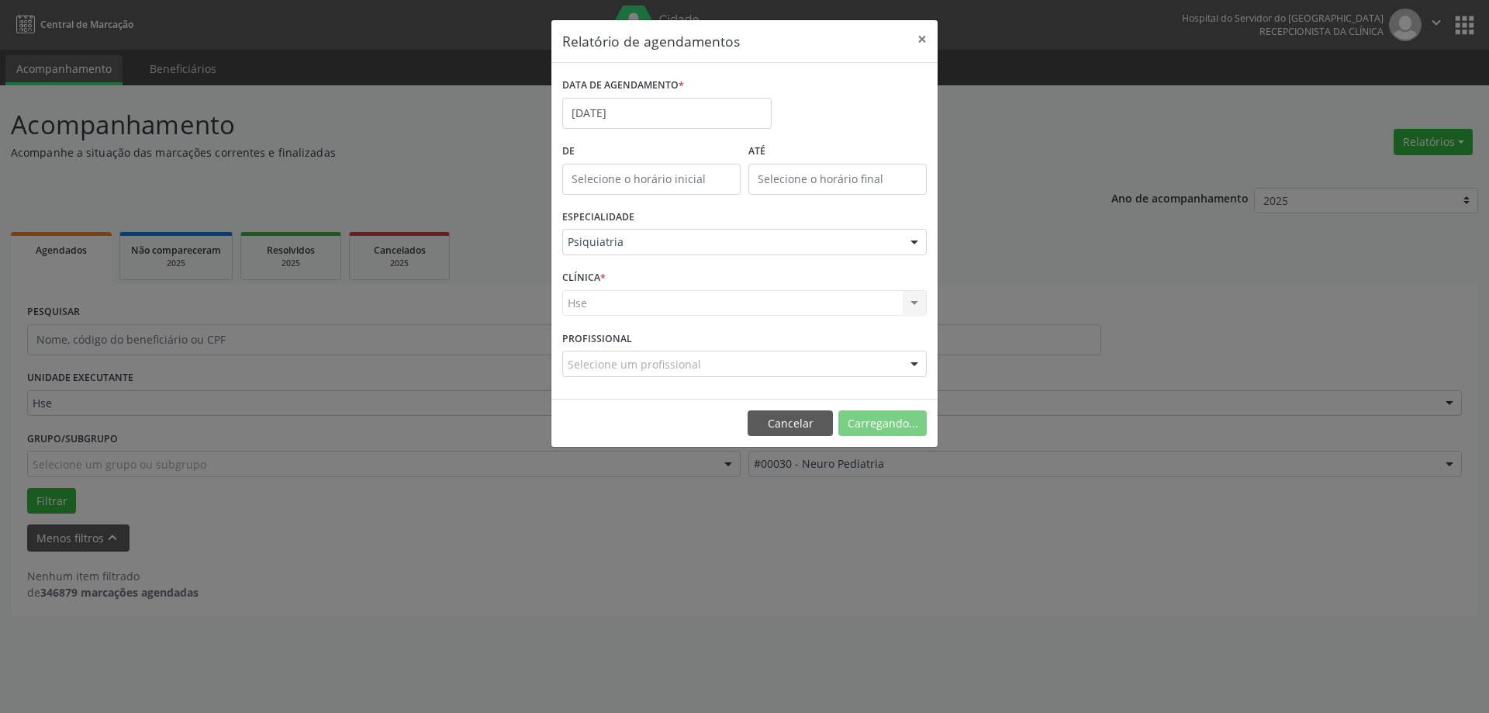
click at [631, 311] on div "Hse Hse Nenhum resultado encontrado para: " " Não há nenhuma opção para ser exi…" at bounding box center [744, 303] width 364 height 26
click at [882, 423] on button "Imprimir" at bounding box center [883, 423] width 85 height 26
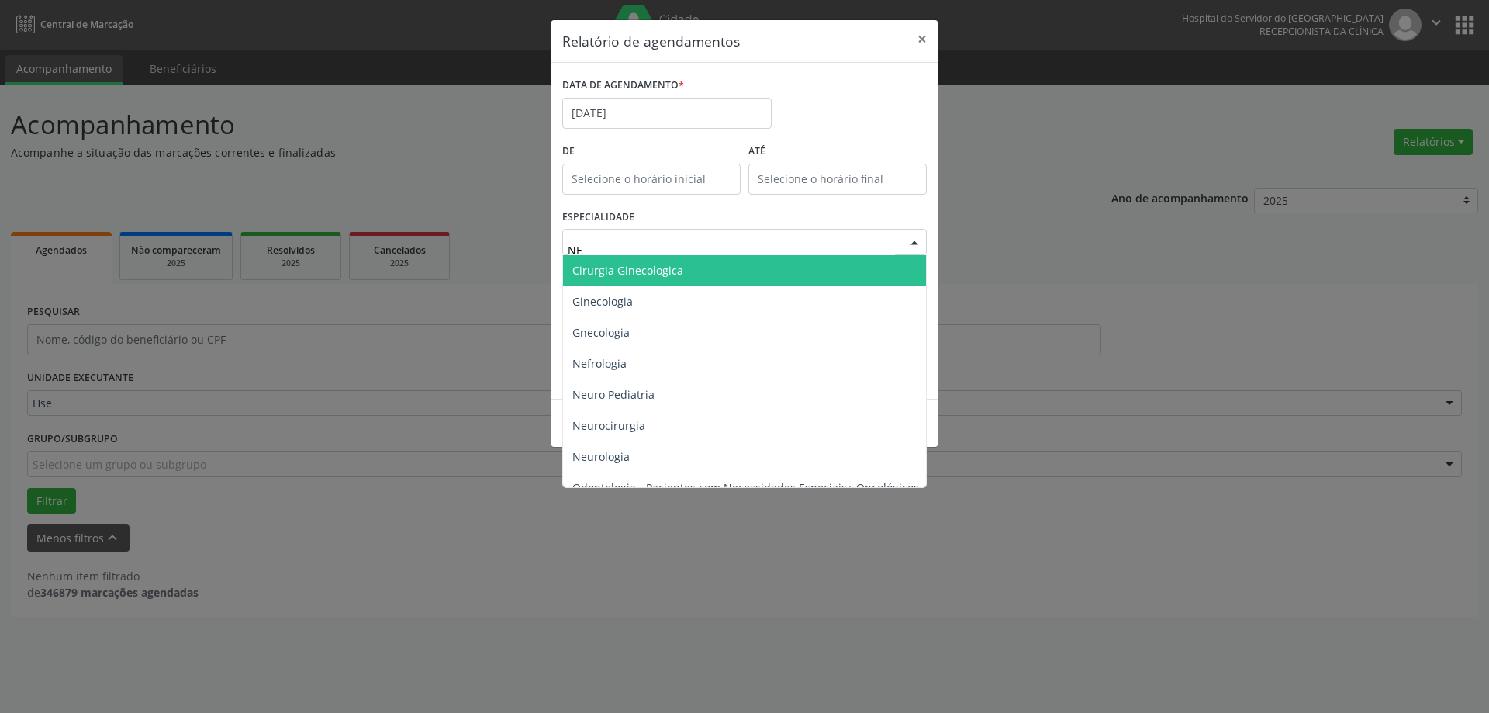
type input "NEU"
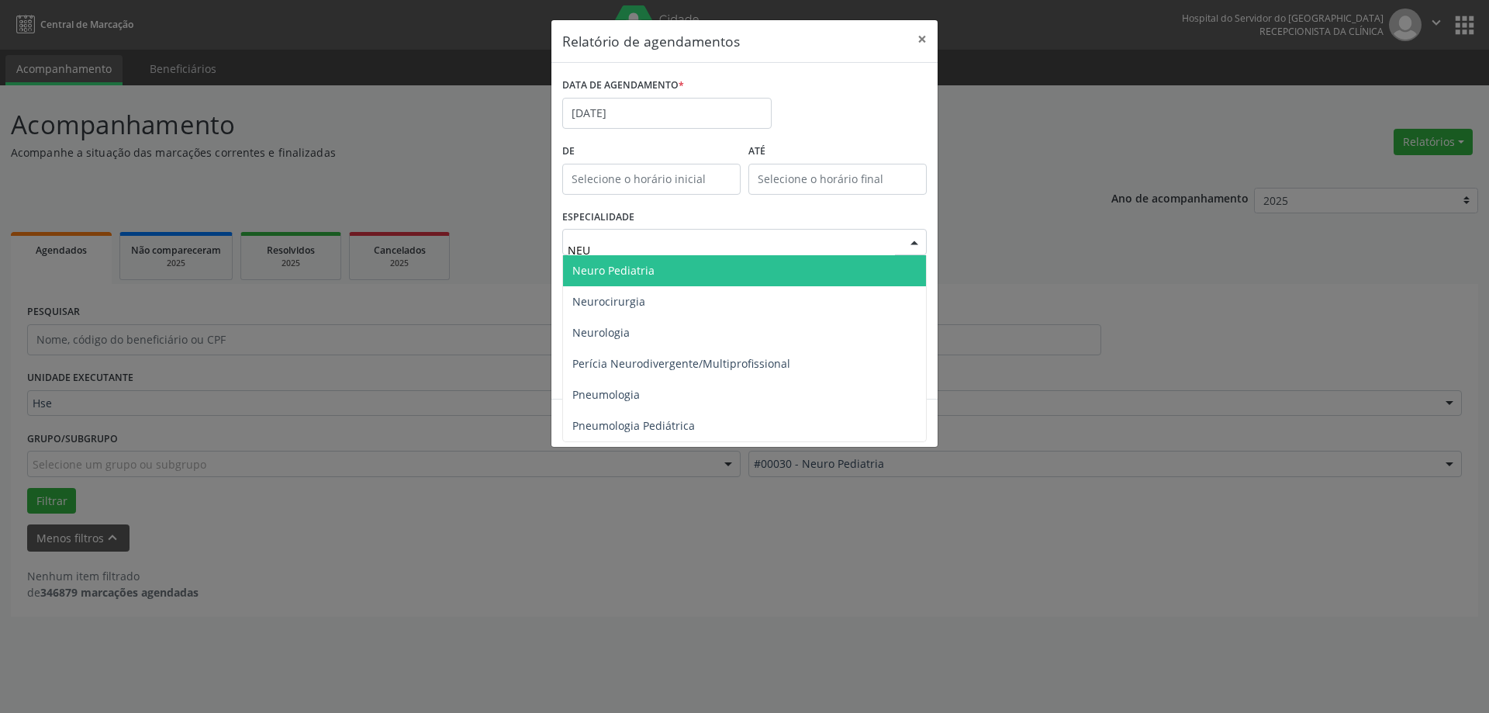
click at [630, 275] on span "Neuro Pediatria" at bounding box center [613, 270] width 82 height 15
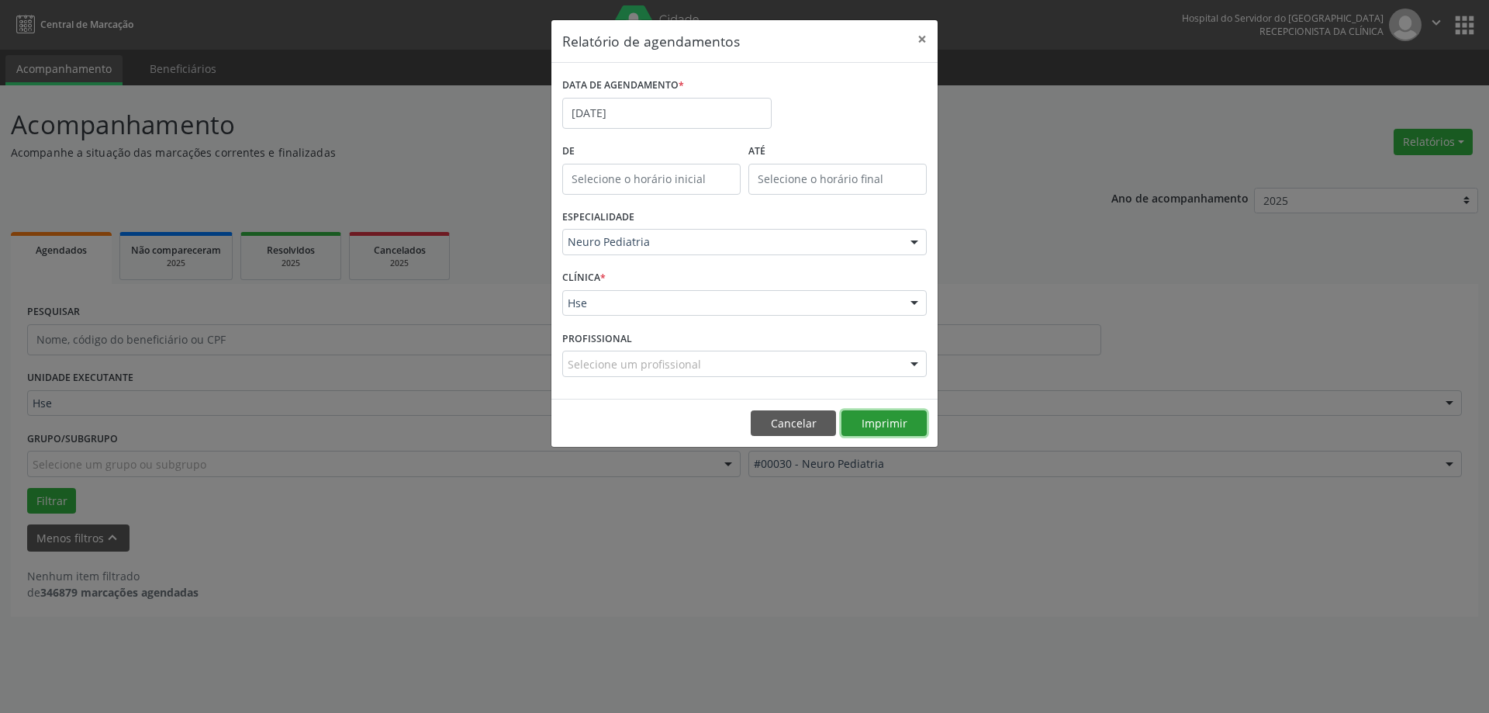
click at [865, 430] on button "Imprimir" at bounding box center [883, 423] width 85 height 26
click at [919, 35] on button "×" at bounding box center [922, 39] width 31 height 38
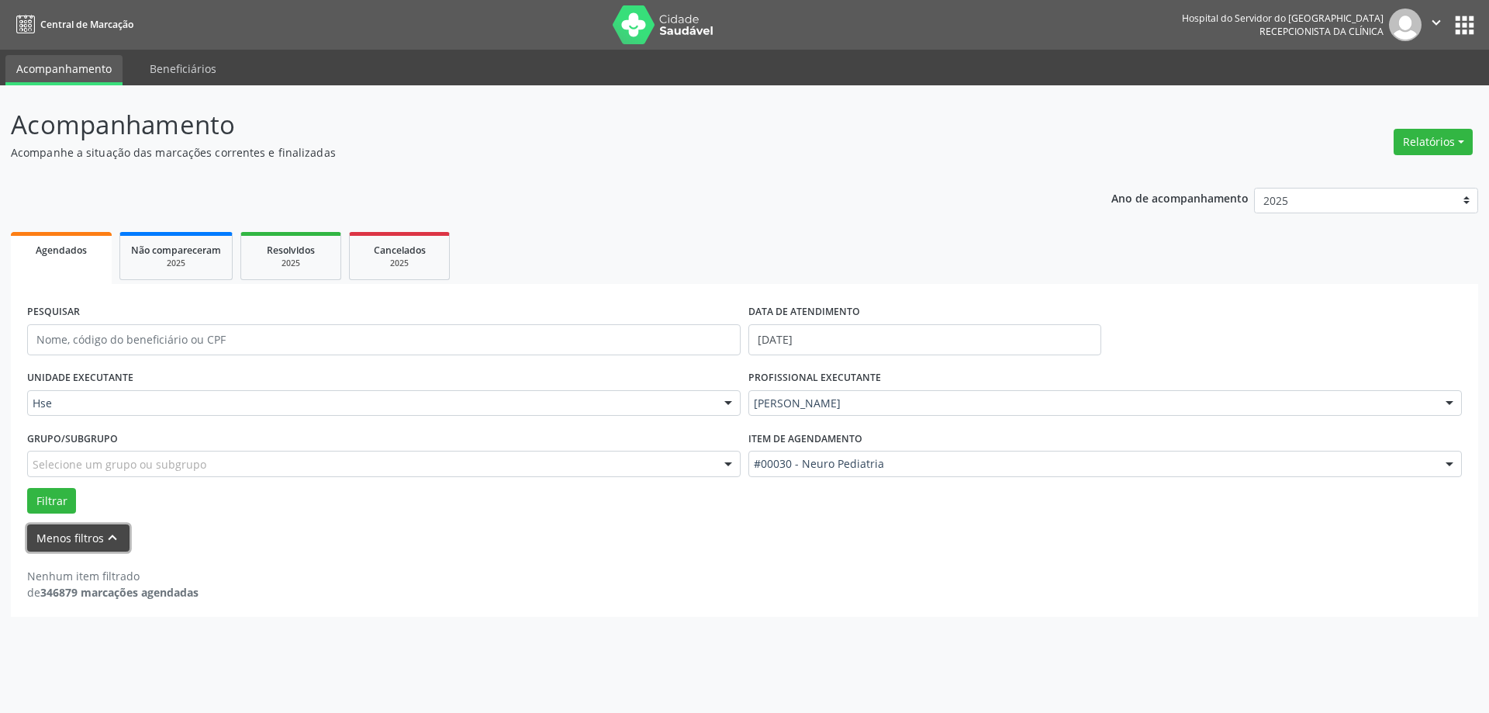
click at [75, 544] on button "Menos filtros keyboard_arrow_up" at bounding box center [78, 537] width 102 height 27
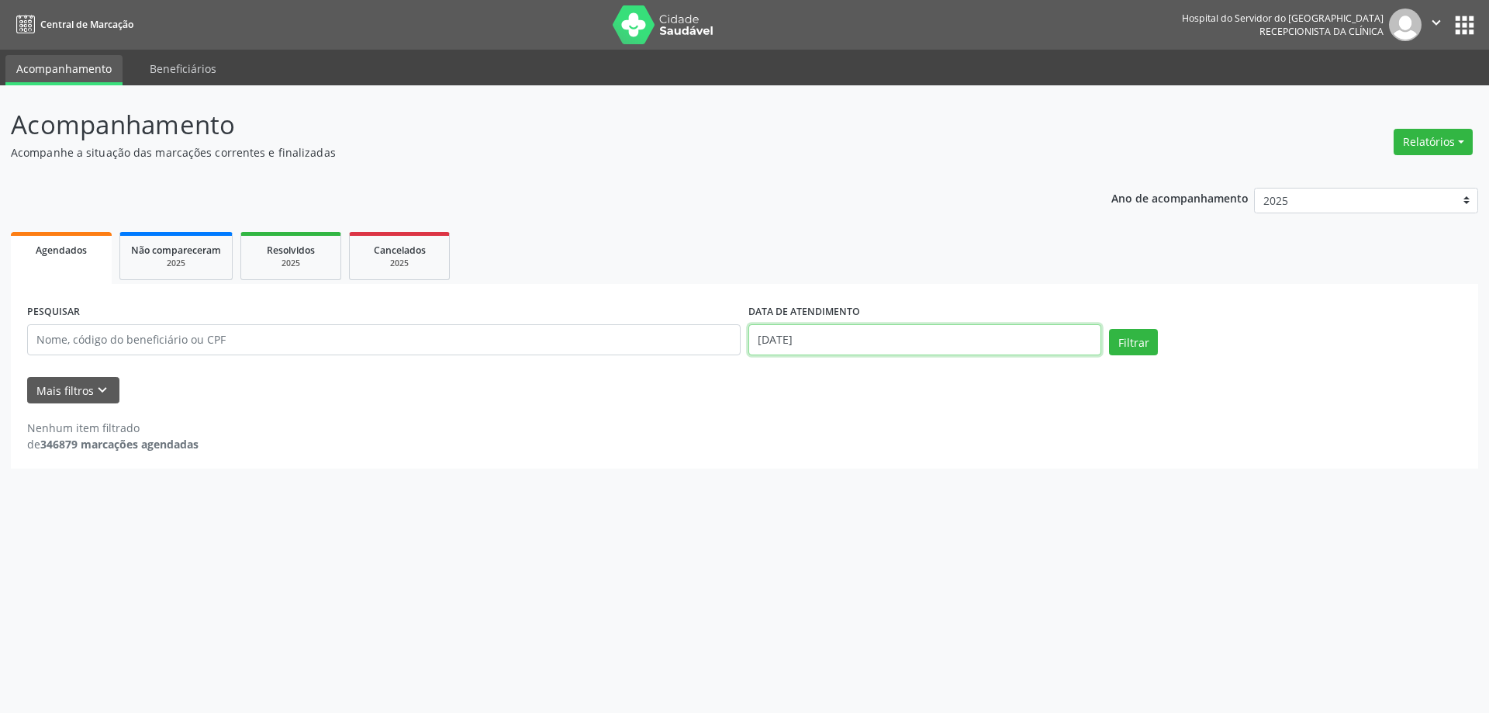
click at [877, 344] on body "Central de Marcação Hospital do Servidor do [GEOGRAPHIC_DATA] Recepcionista da …" at bounding box center [744, 356] width 1489 height 713
click at [827, 428] on span "2" at bounding box center [828, 421] width 30 height 30
type input "[DATE]"
click at [258, 343] on input "text" at bounding box center [383, 339] width 713 height 31
type input "[PERSON_NAME]"
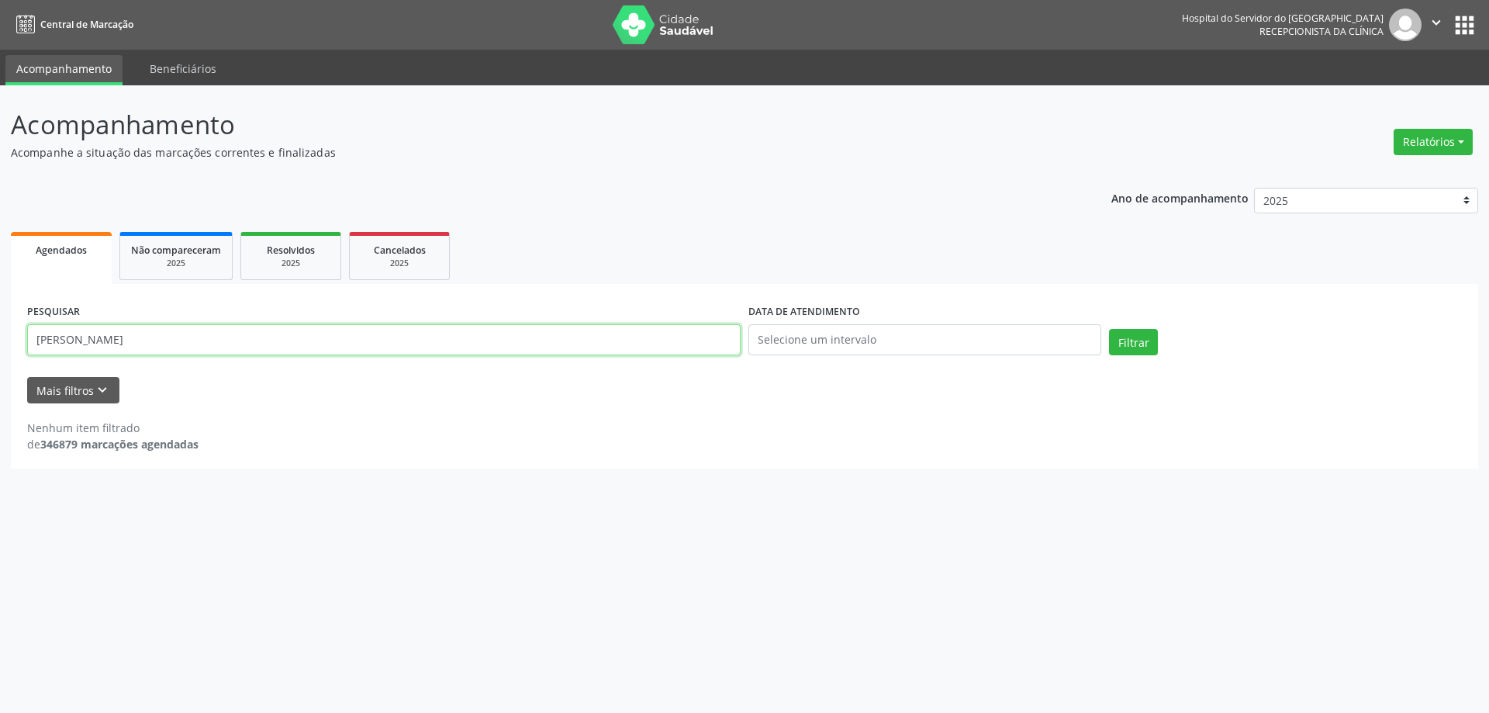
click at [1109, 329] on button "Filtrar" at bounding box center [1133, 342] width 49 height 26
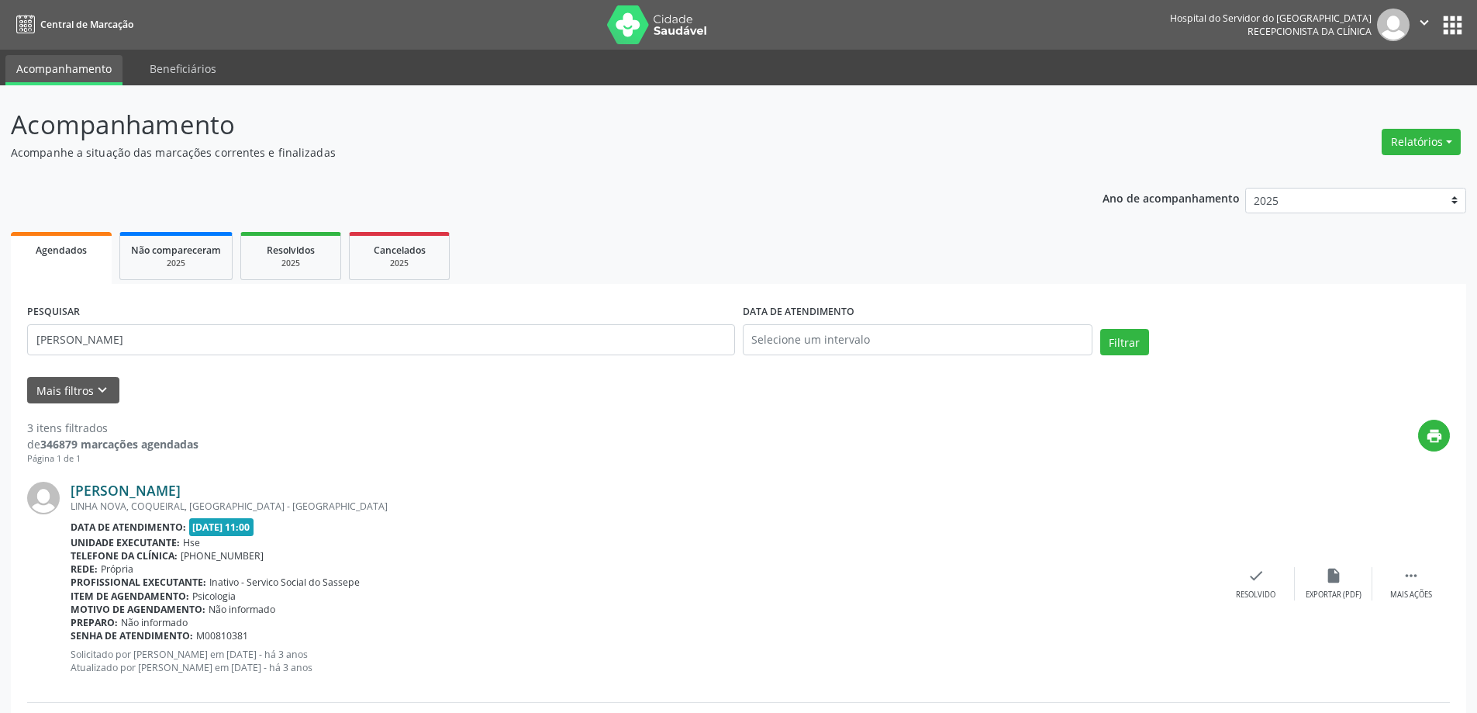
click at [181, 482] on link "[PERSON_NAME]" at bounding box center [126, 490] width 110 height 17
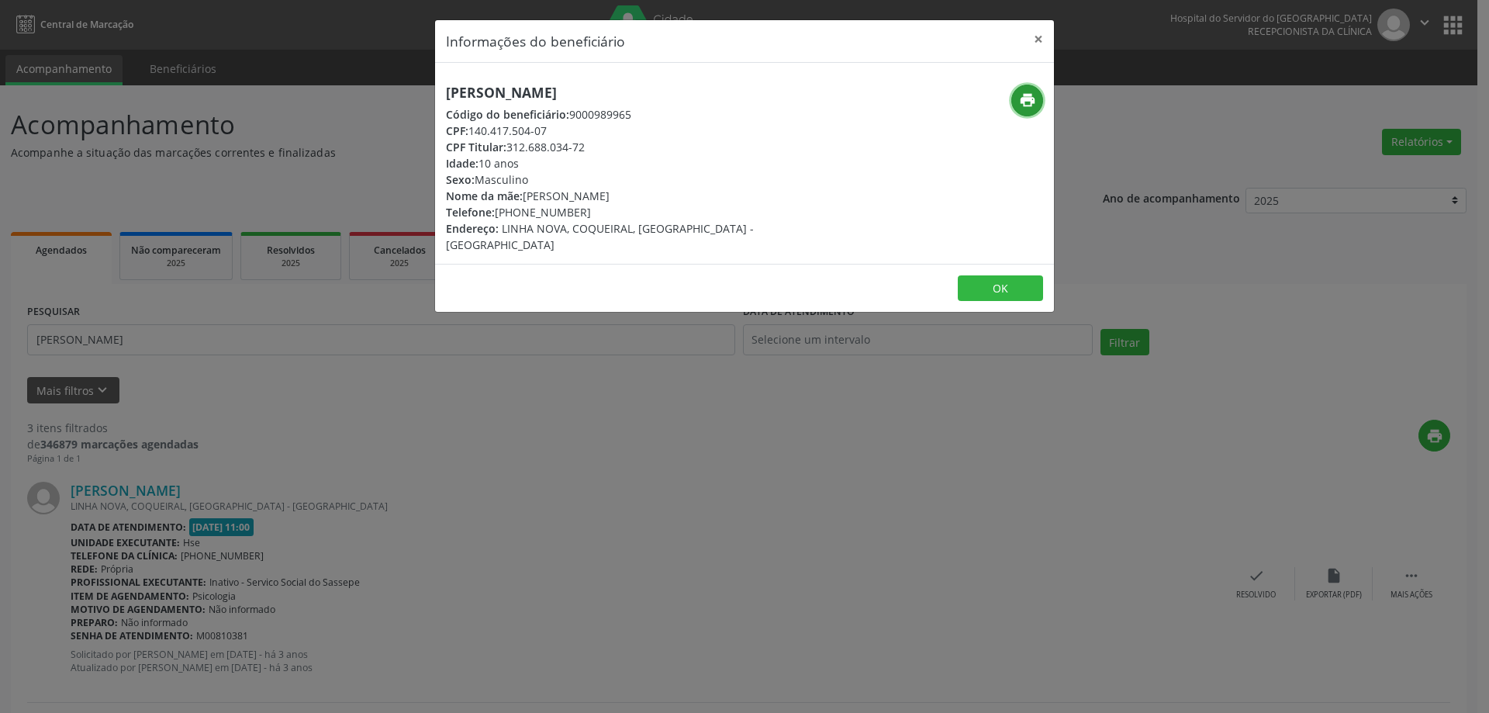
click at [1032, 100] on icon "print" at bounding box center [1027, 100] width 17 height 17
click at [1038, 36] on button "×" at bounding box center [1038, 39] width 31 height 38
